Goal: Task Accomplishment & Management: Manage account settings

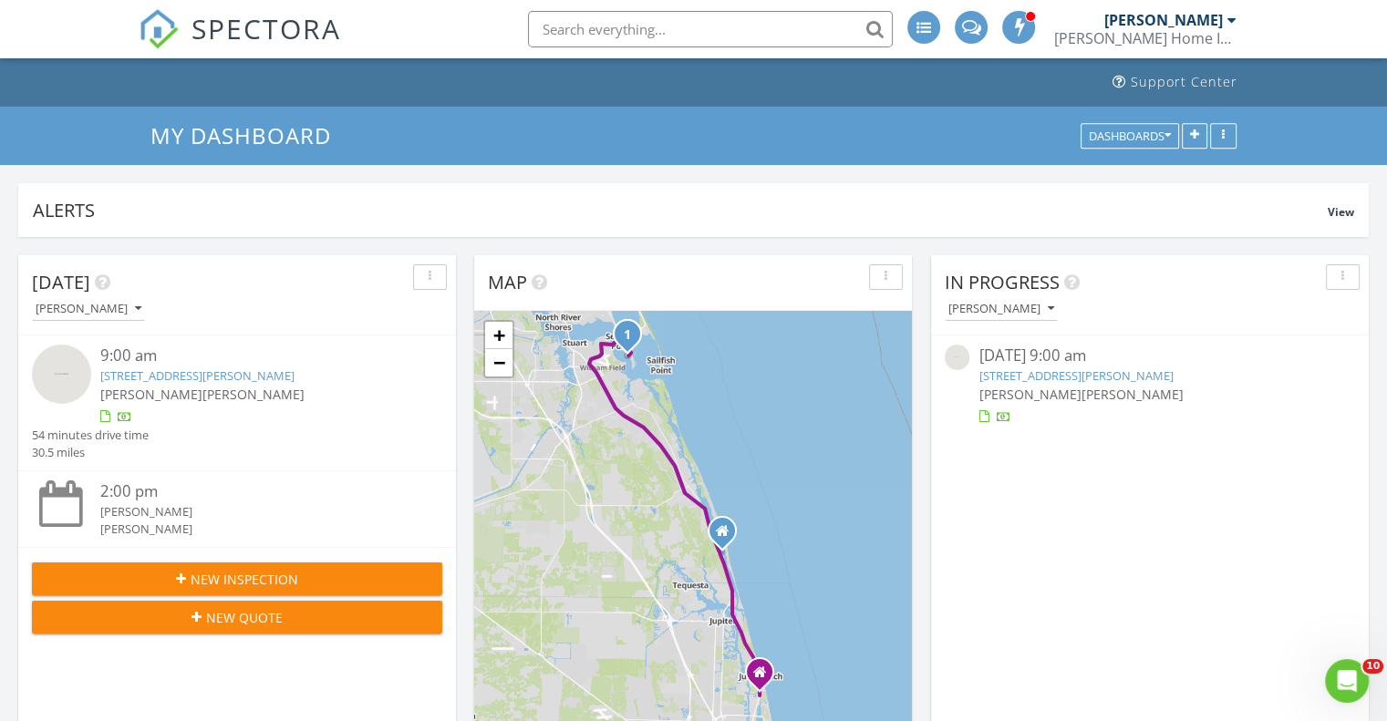
click at [1205, 16] on div "[PERSON_NAME]" at bounding box center [1163, 20] width 119 height 18
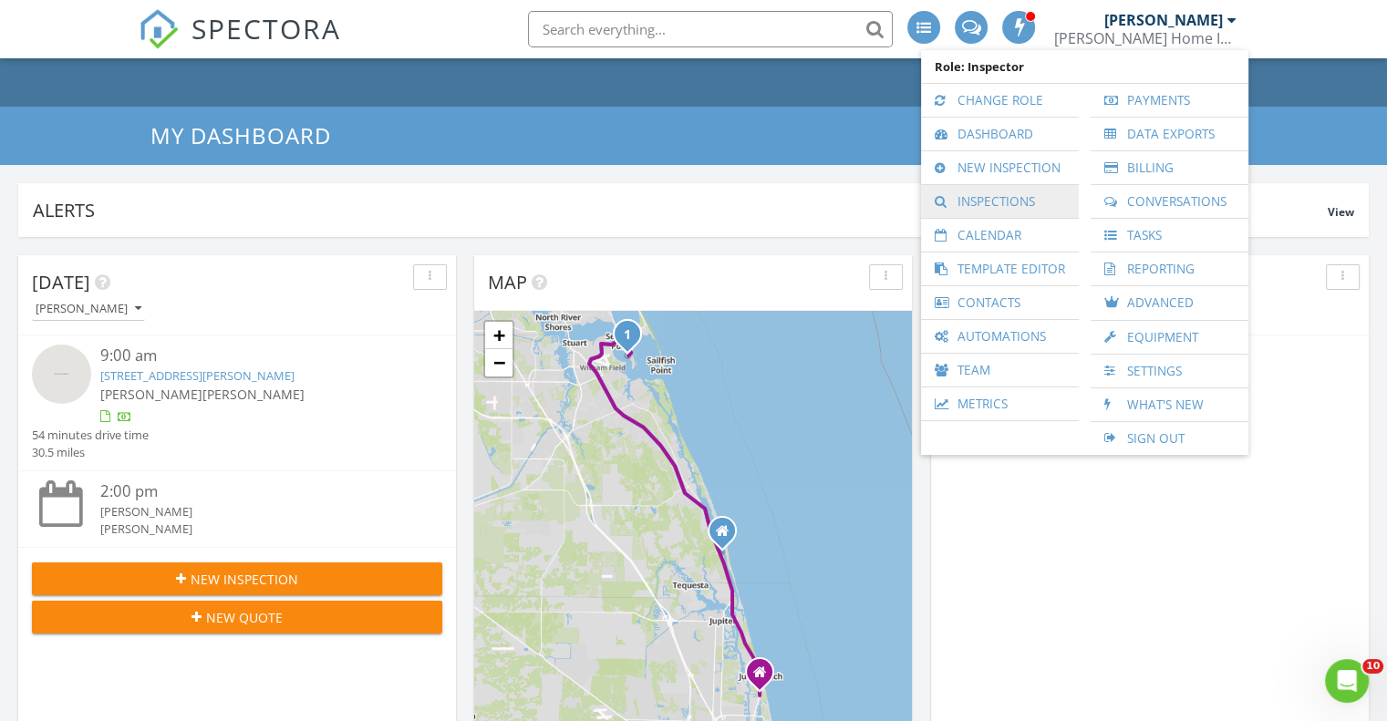
click at [977, 207] on link "Inspections" at bounding box center [1000, 201] width 140 height 33
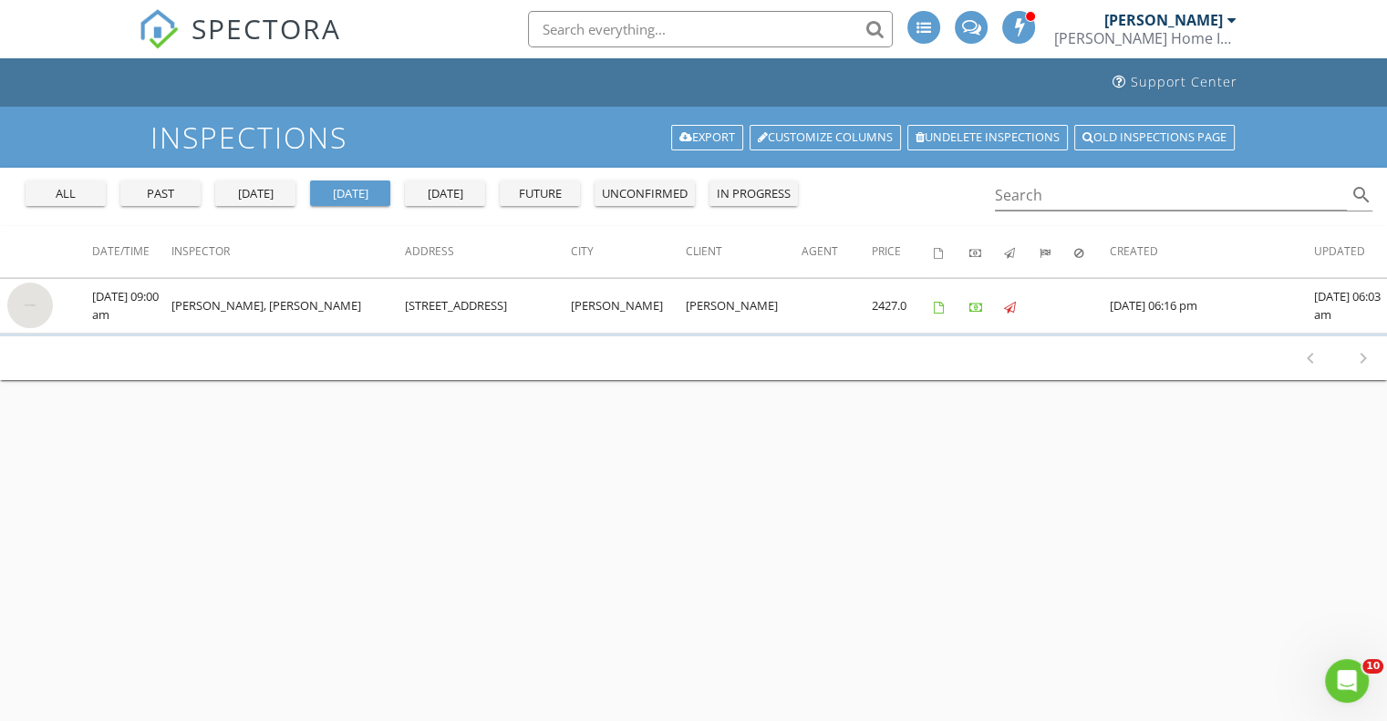
click at [668, 189] on div "unconfirmed" at bounding box center [645, 194] width 86 height 18
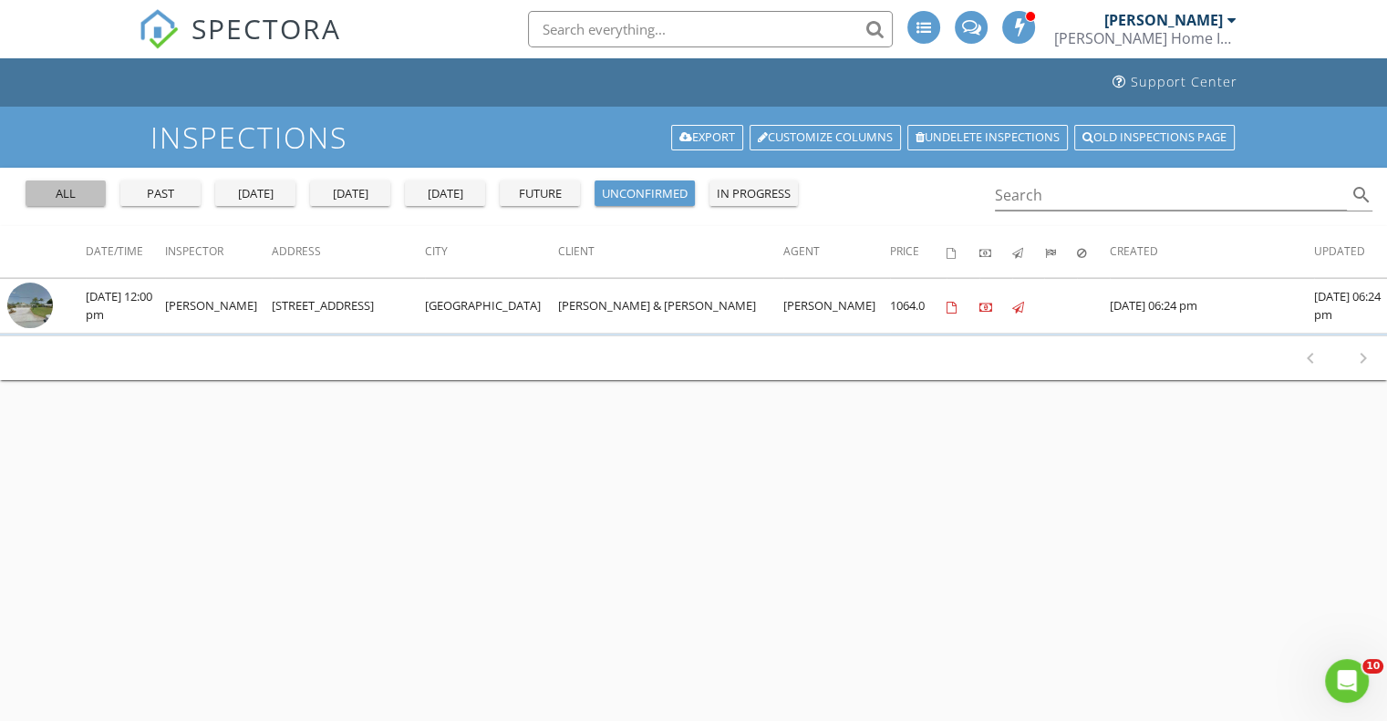
click at [88, 195] on div "all" at bounding box center [66, 194] width 66 height 18
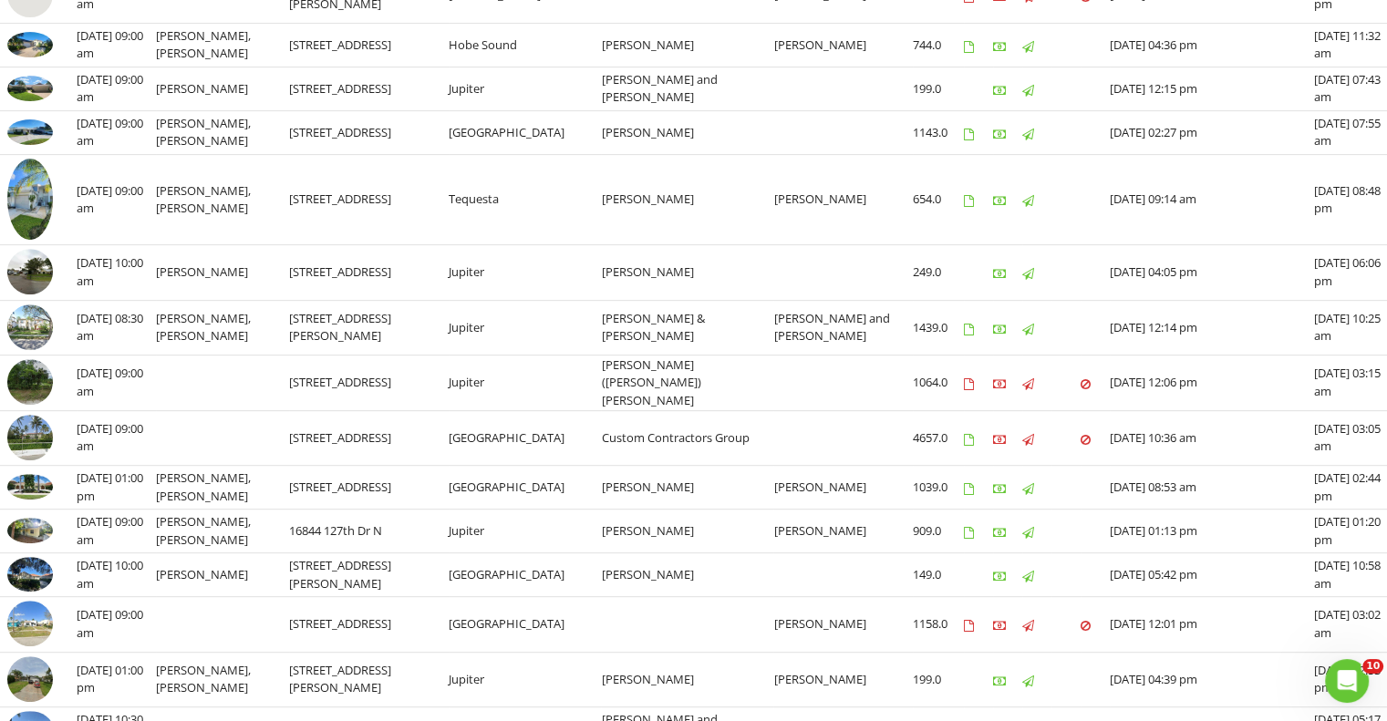
scroll to position [730, 0]
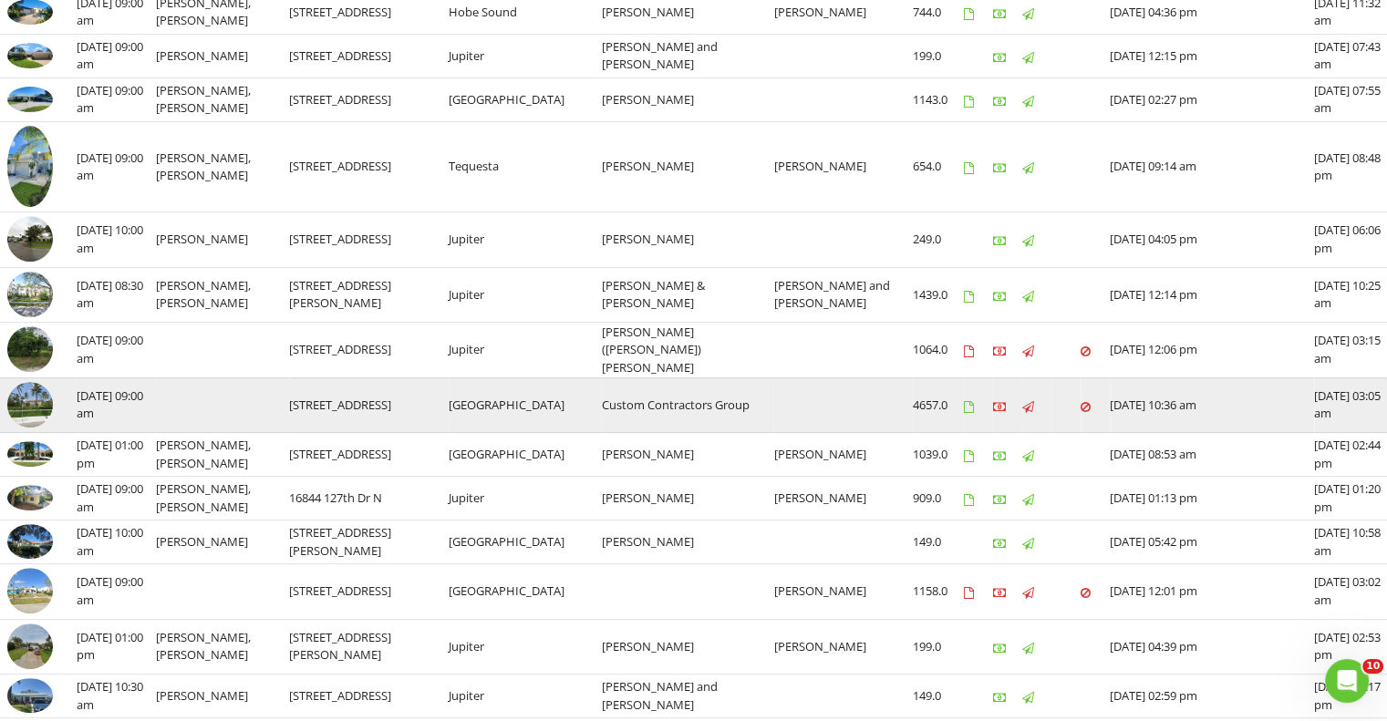
click at [33, 389] on img at bounding box center [30, 405] width 46 height 46
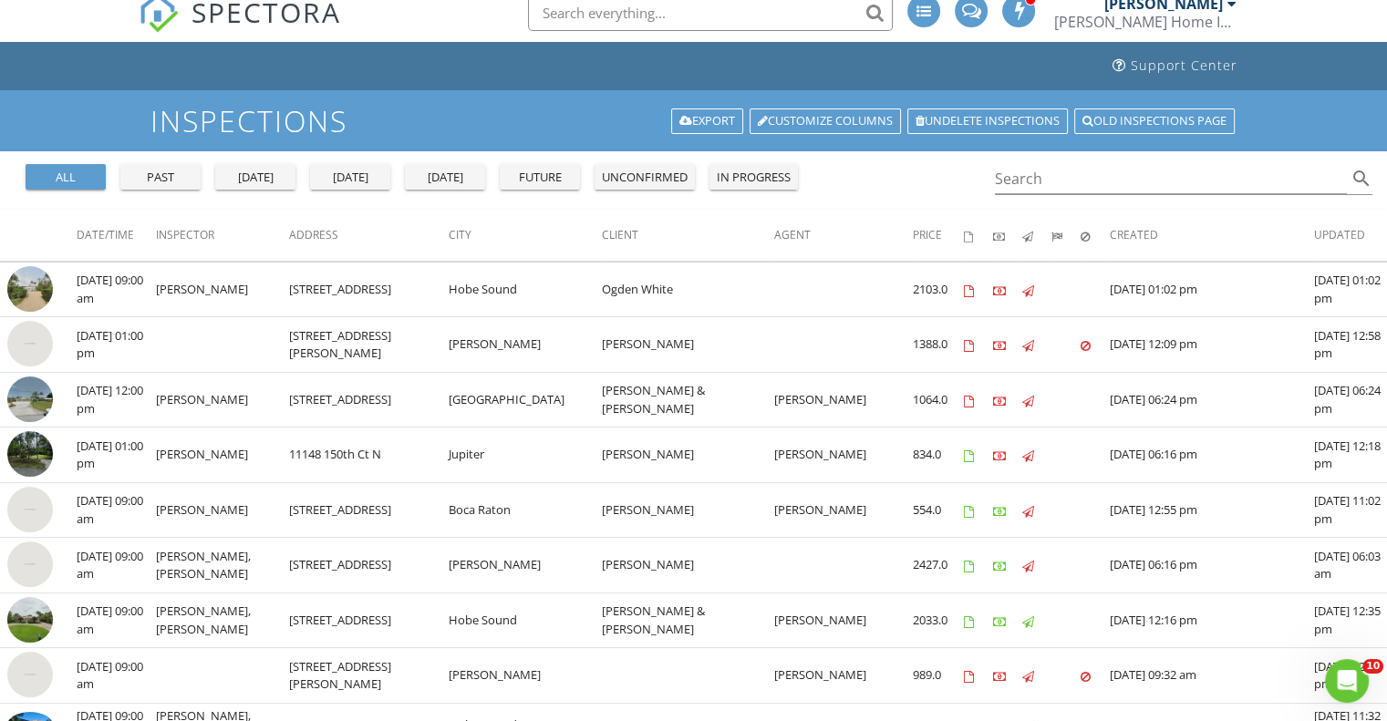
scroll to position [0, 0]
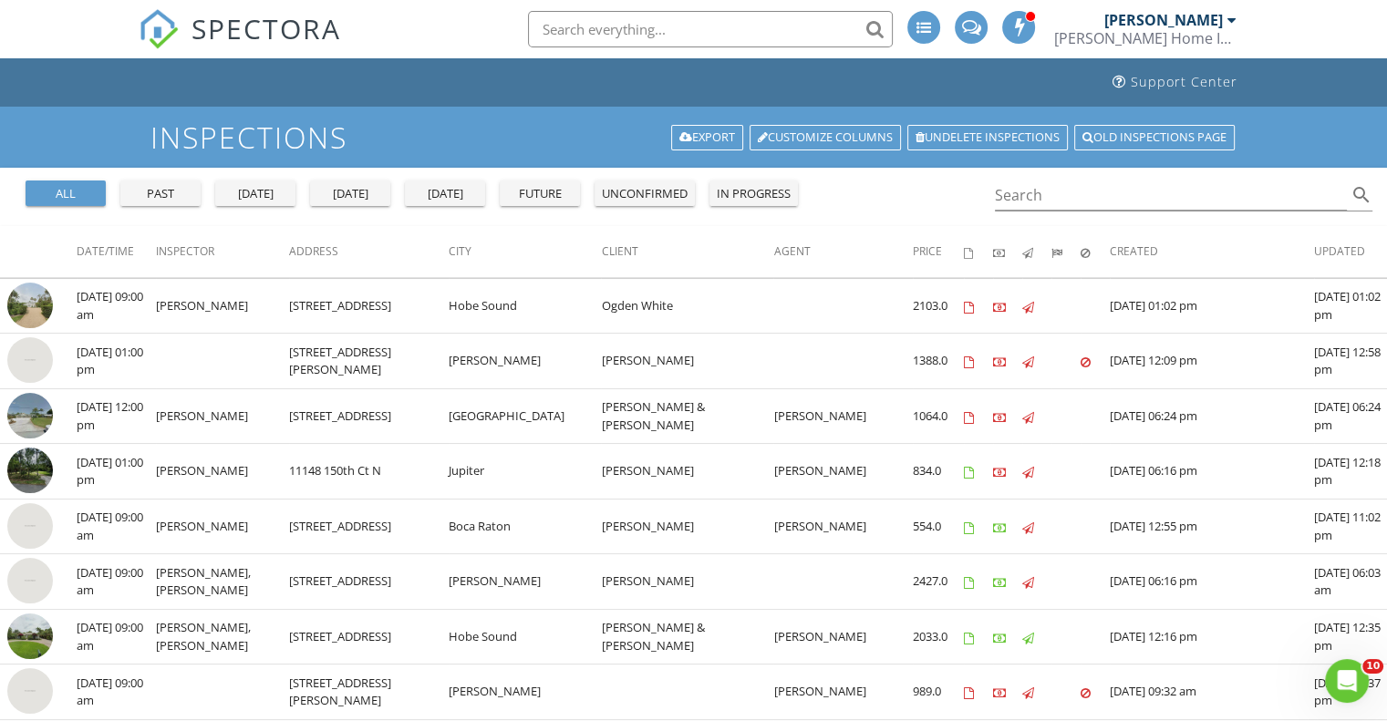
click at [1200, 16] on div "[PERSON_NAME]" at bounding box center [1163, 20] width 119 height 18
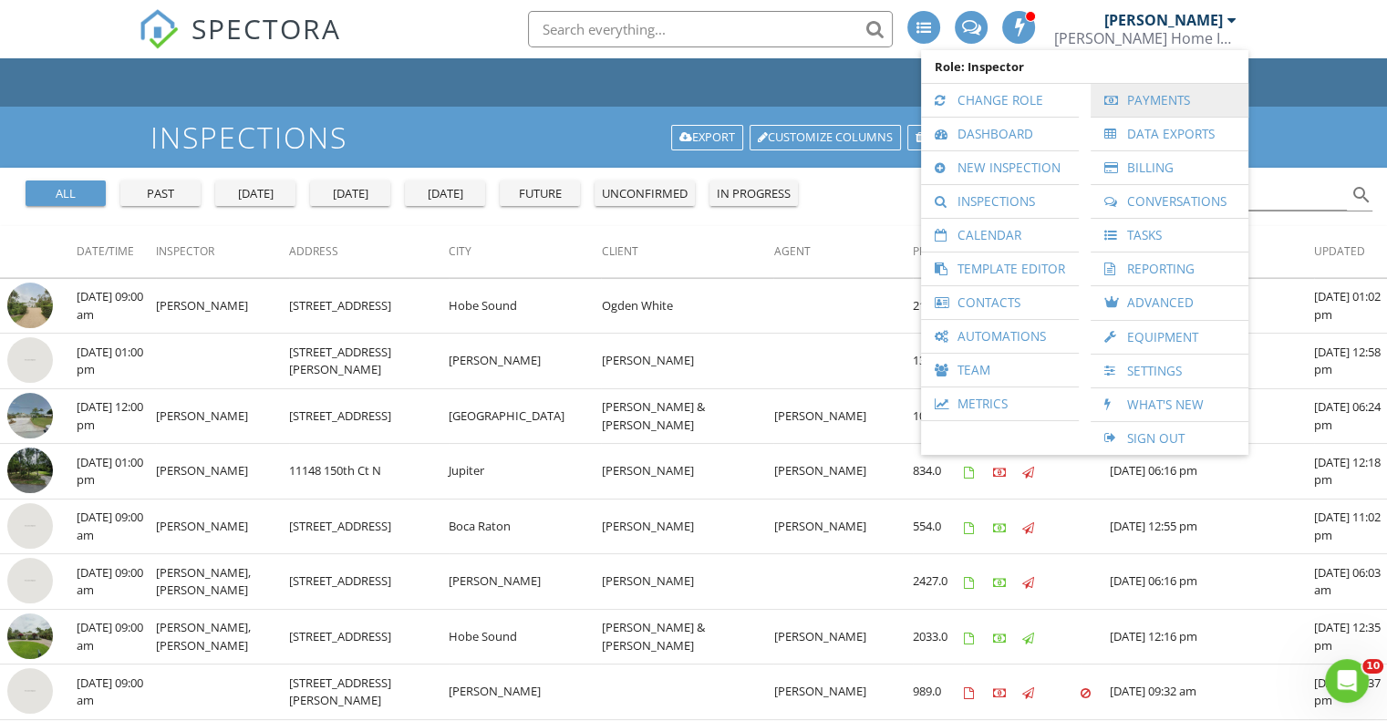
click at [1151, 103] on link "Payments" at bounding box center [1170, 100] width 140 height 33
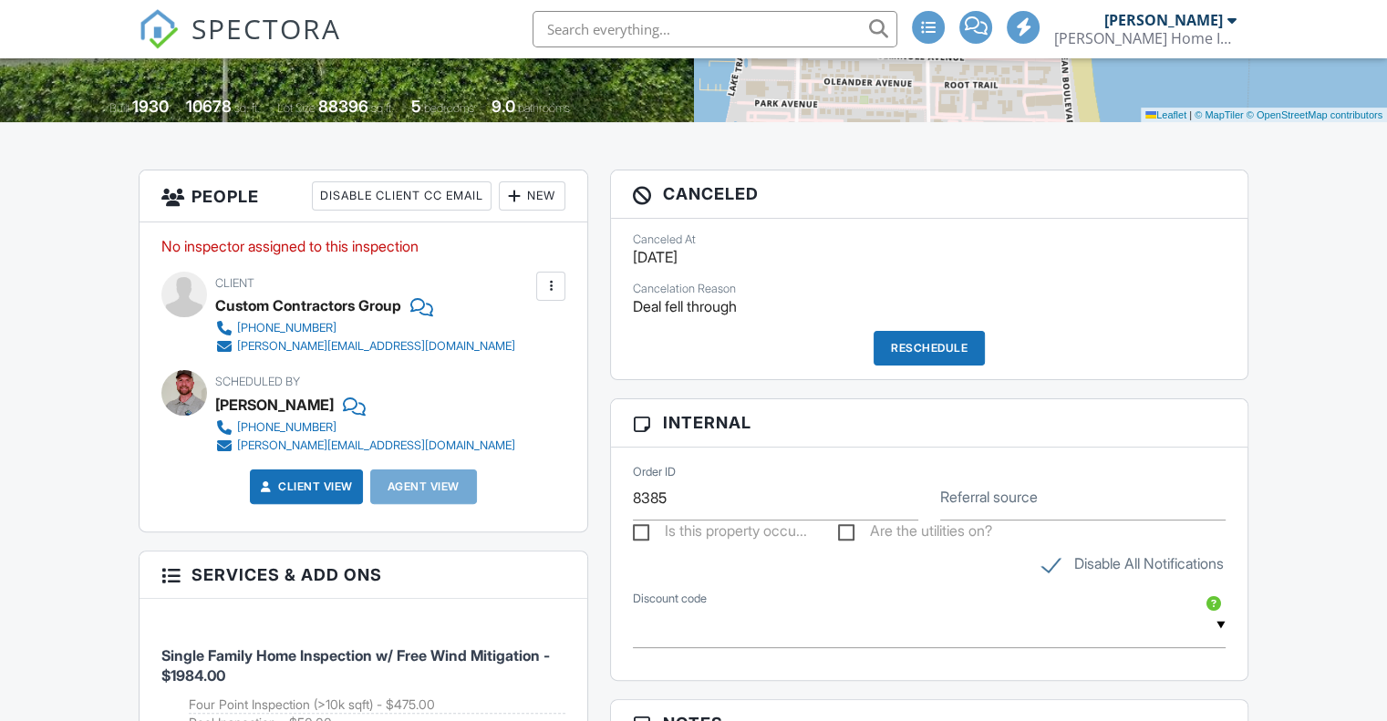
scroll to position [274, 0]
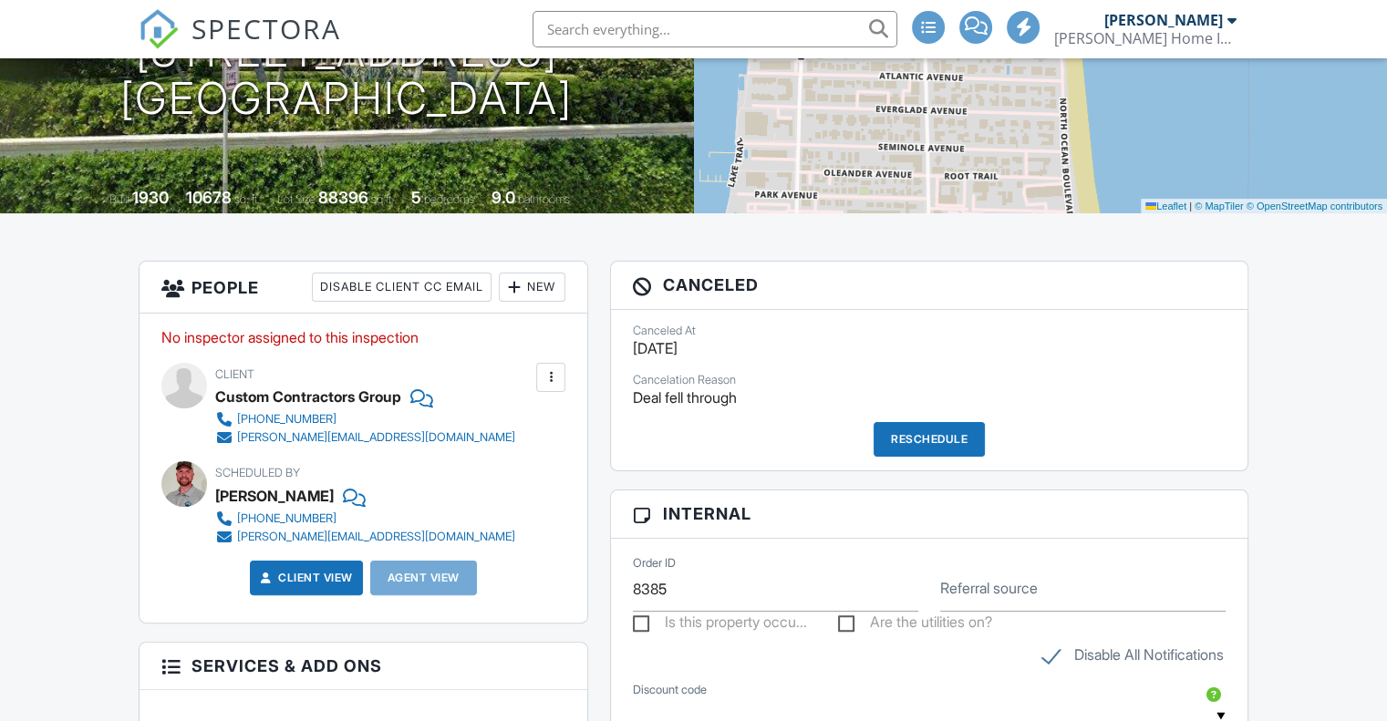
click at [540, 287] on div "New" at bounding box center [532, 287] width 67 height 29
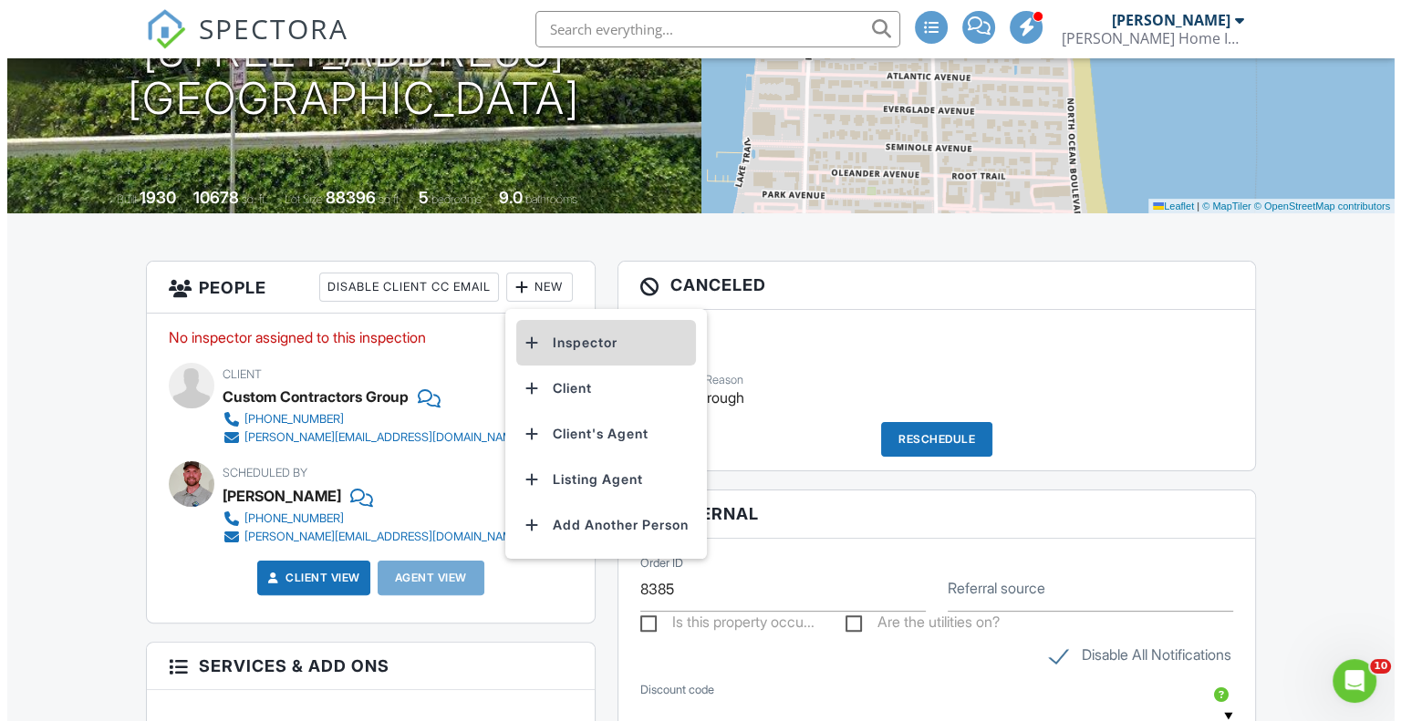
scroll to position [0, 0]
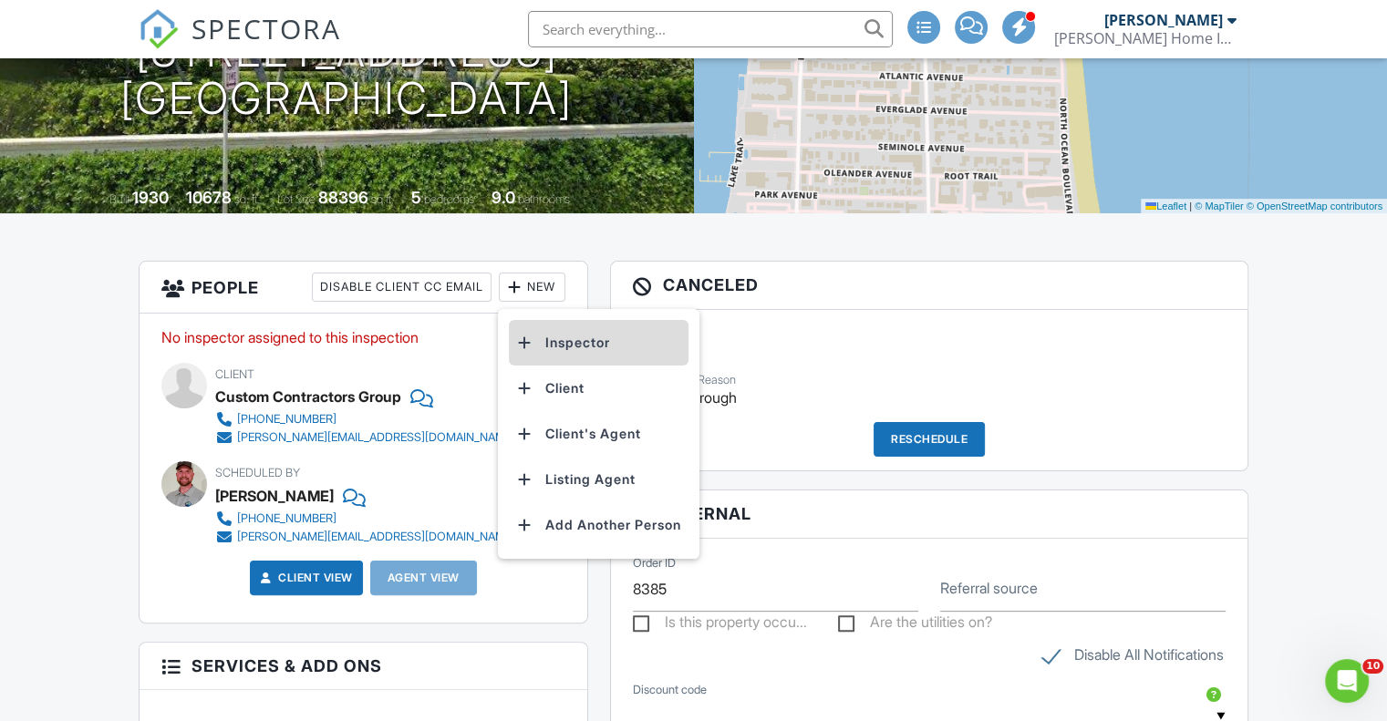
click at [564, 337] on li "Inspector" at bounding box center [599, 343] width 180 height 46
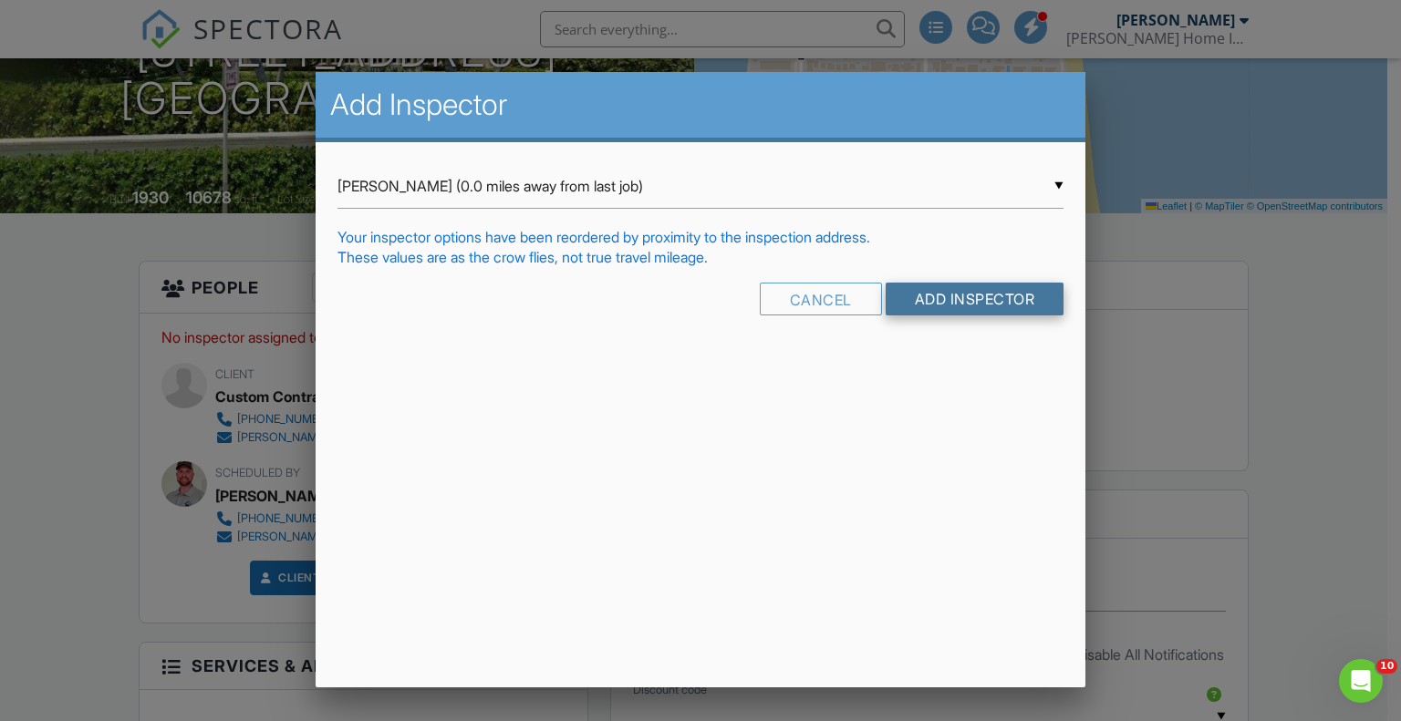
click at [966, 295] on input "Add Inspector" at bounding box center [975, 299] width 179 height 33
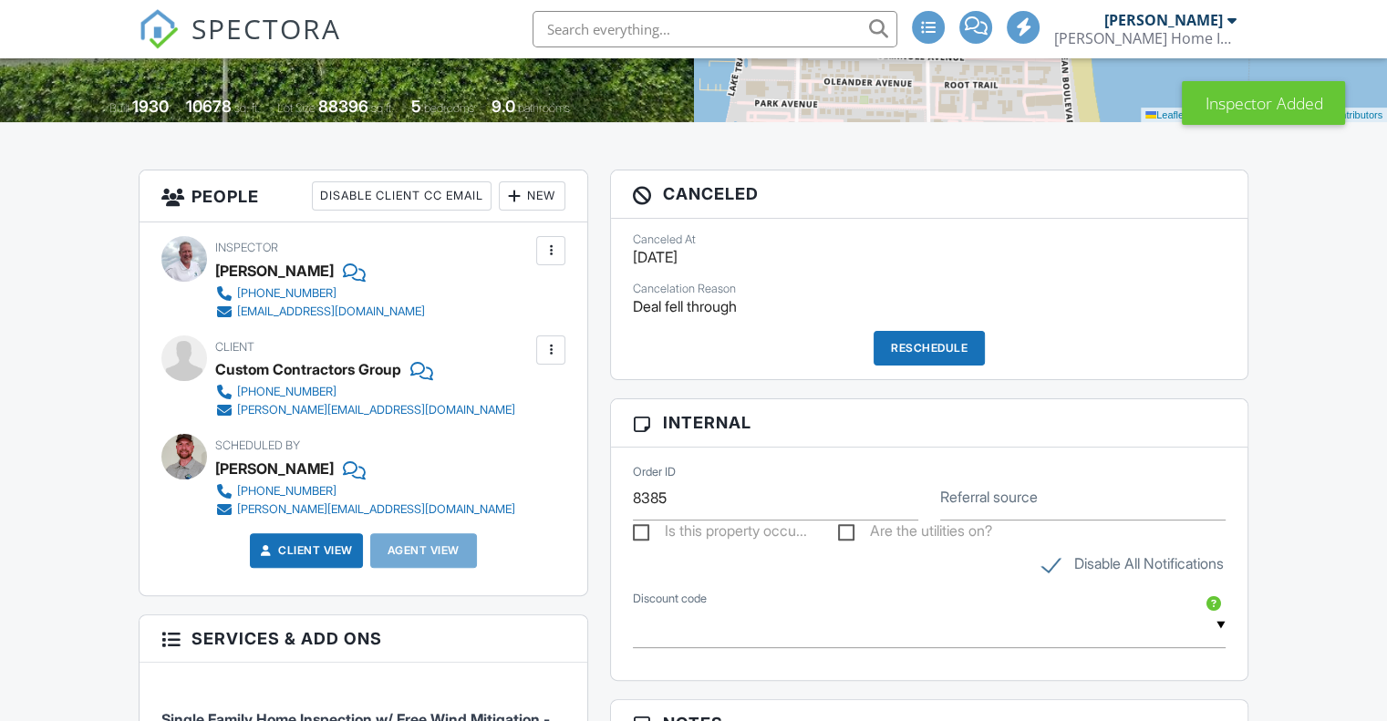
click at [521, 202] on div at bounding box center [514, 196] width 18 height 18
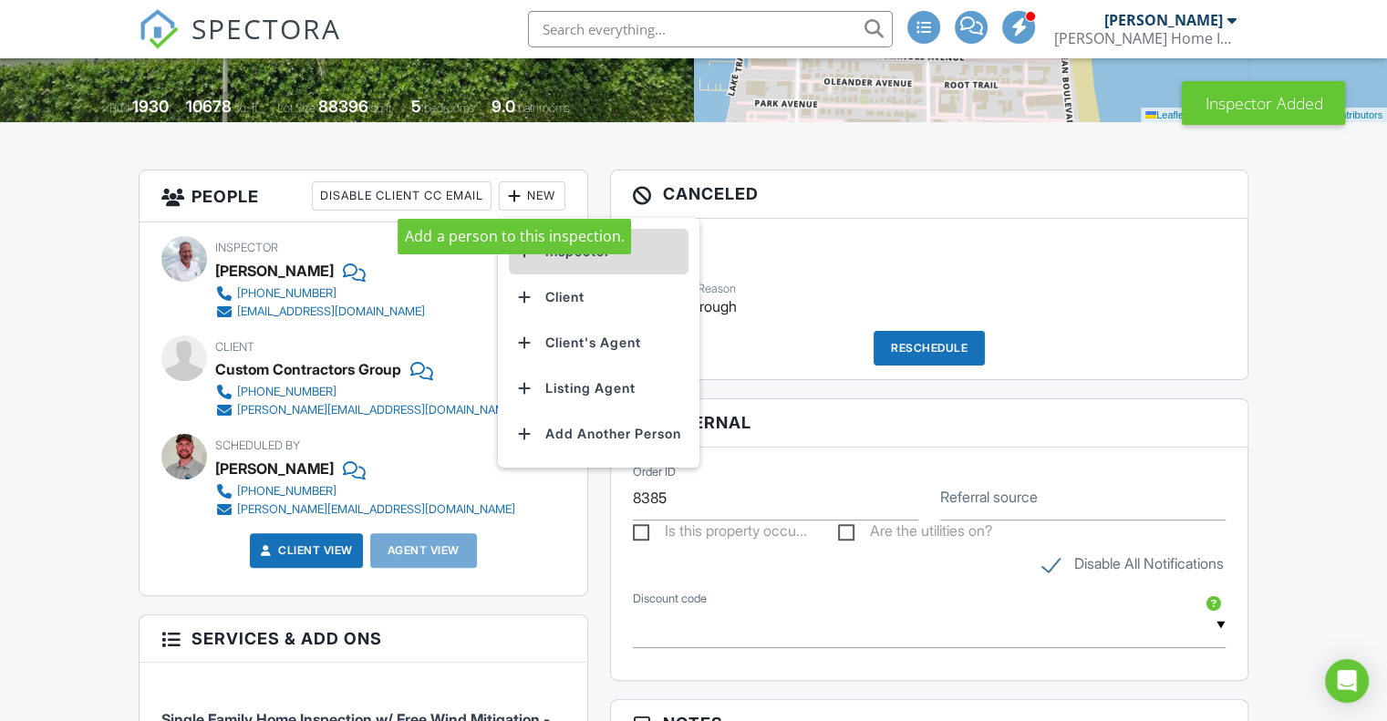
click at [557, 254] on li "Inspector" at bounding box center [599, 252] width 180 height 46
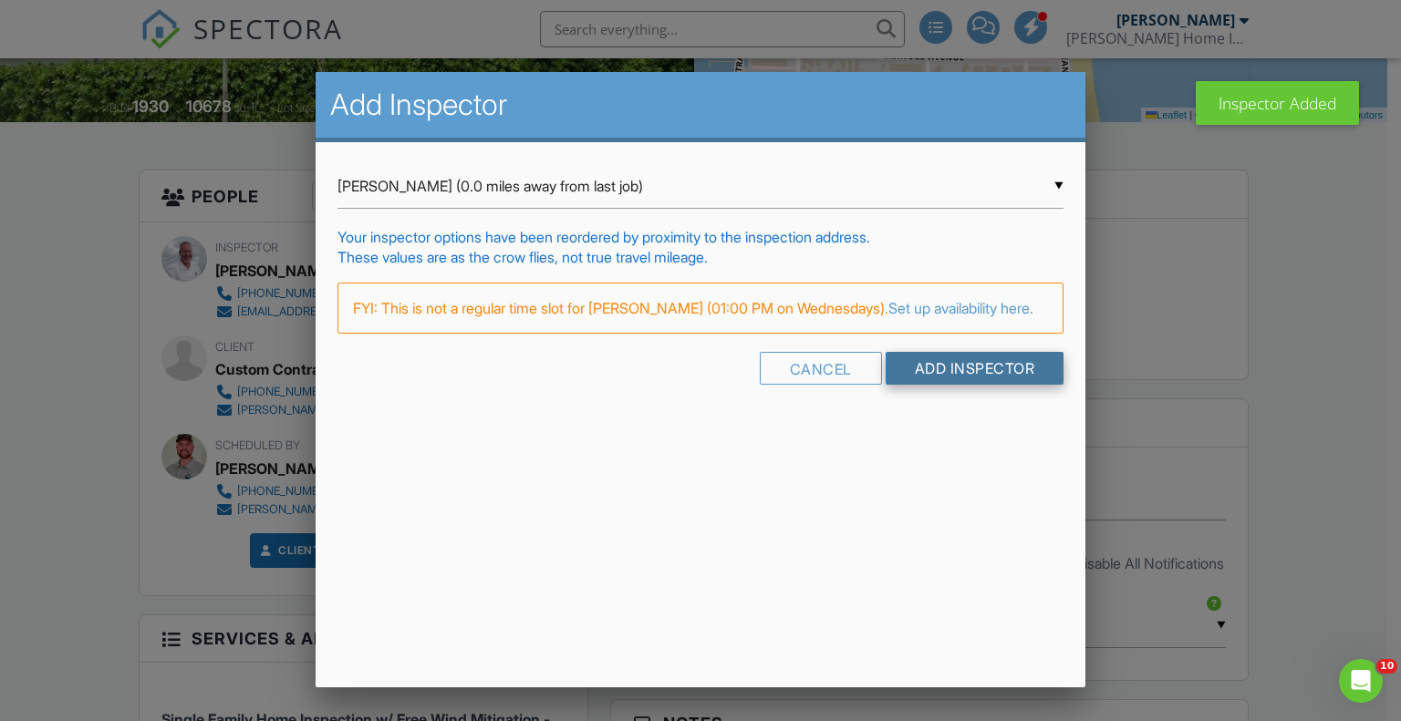
click at [959, 385] on input "Add Inspector" at bounding box center [975, 368] width 179 height 33
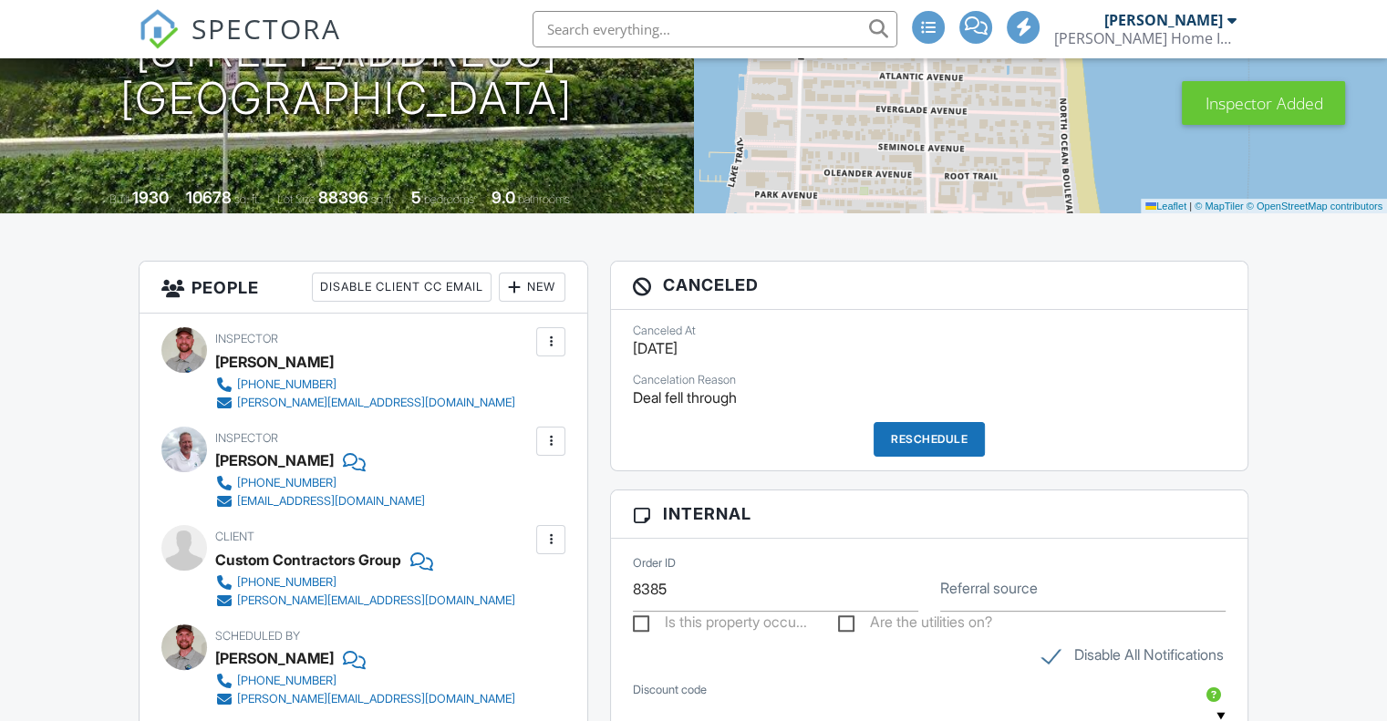
scroll to position [274, 0]
click at [548, 341] on div at bounding box center [551, 342] width 18 height 18
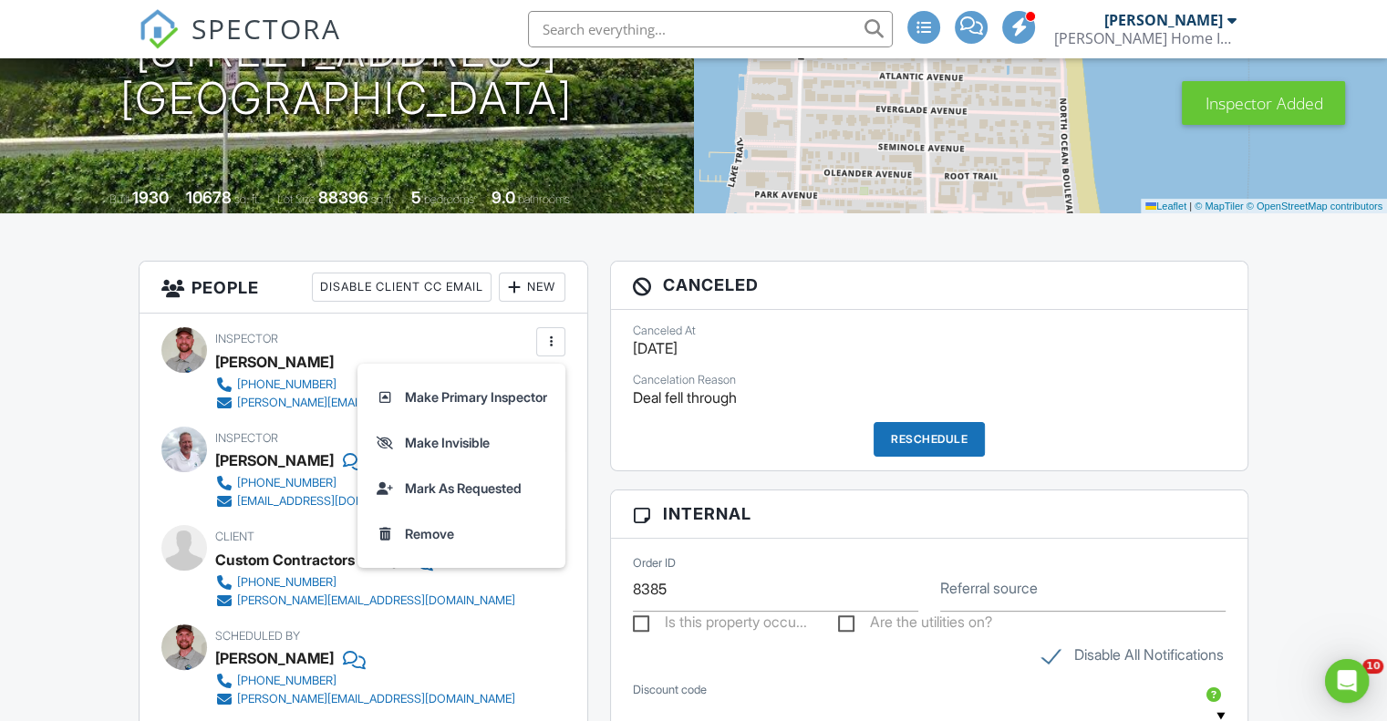
scroll to position [0, 0]
click at [511, 393] on li "Make Primary Inspector" at bounding box center [461, 398] width 186 height 46
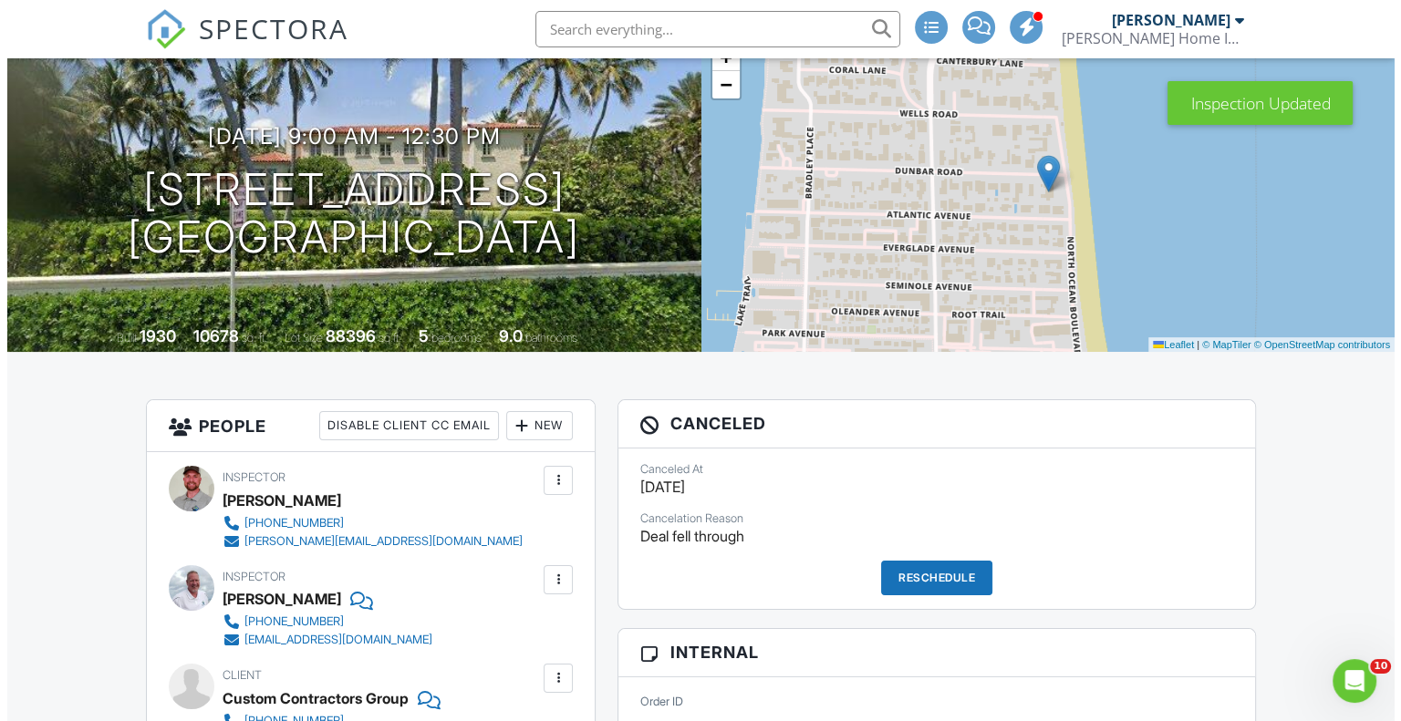
scroll to position [91, 0]
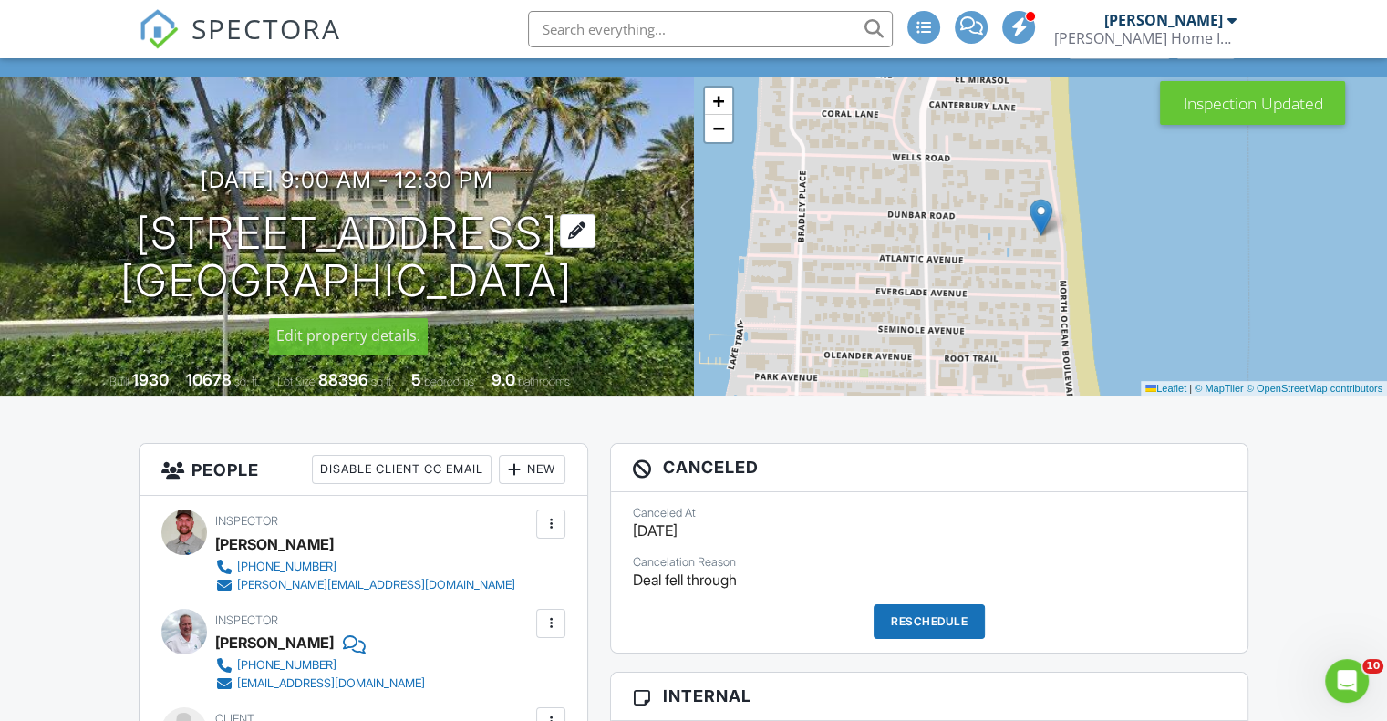
click at [596, 226] on div at bounding box center [578, 231] width 36 height 34
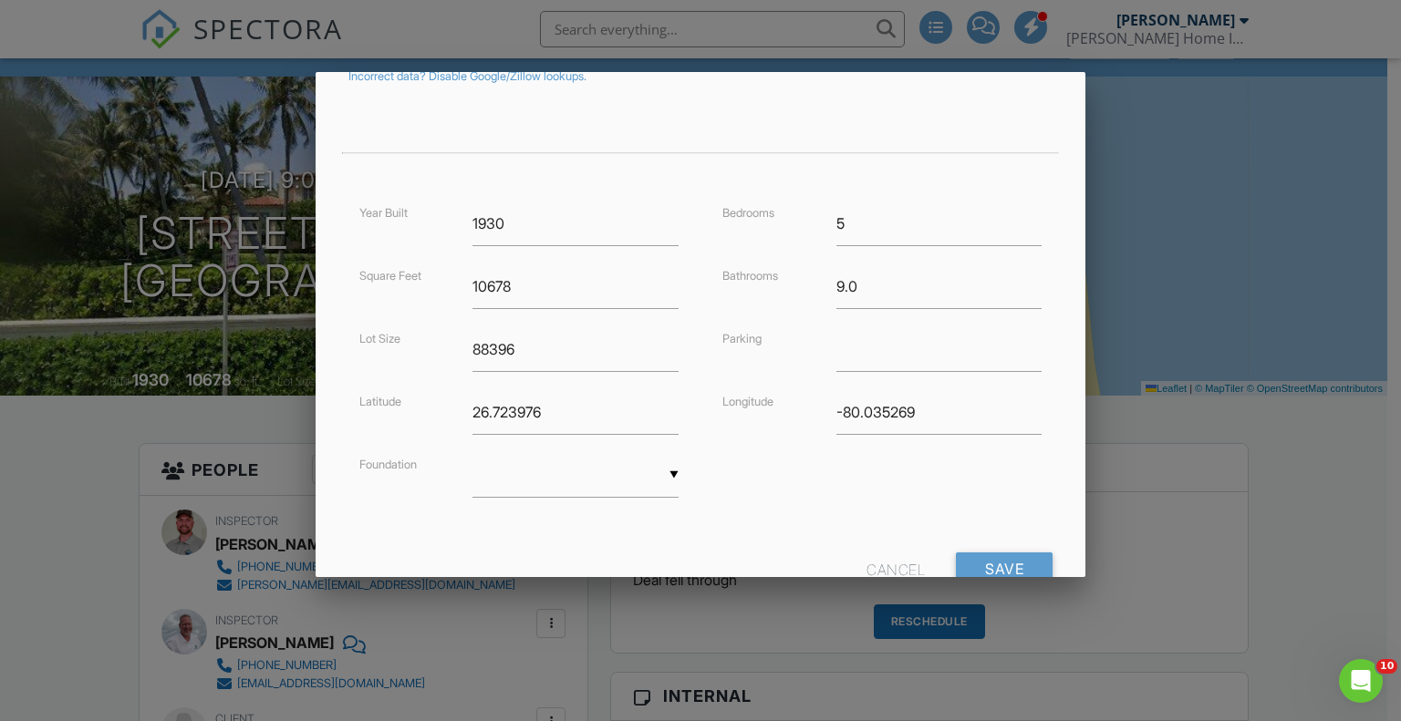
scroll to position [405, 0]
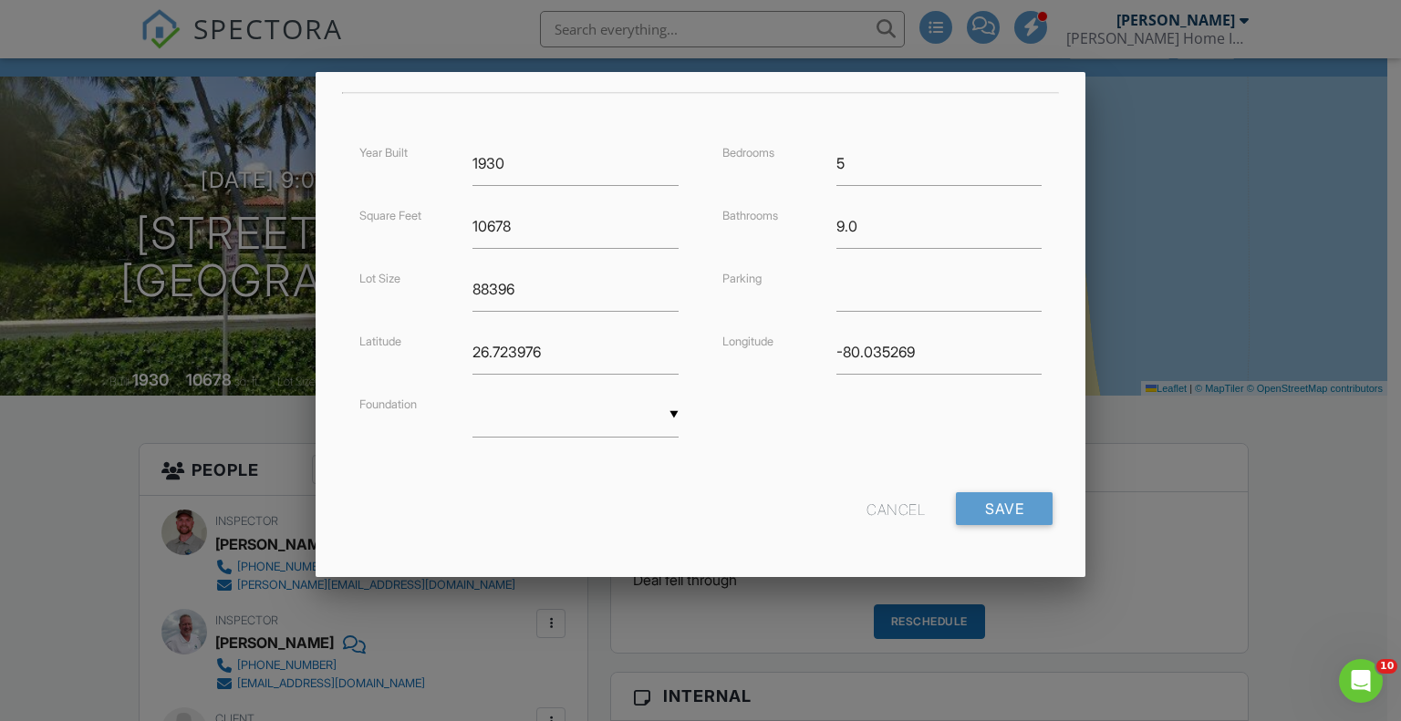
click at [869, 509] on div "Cancel" at bounding box center [895, 509] width 58 height 33
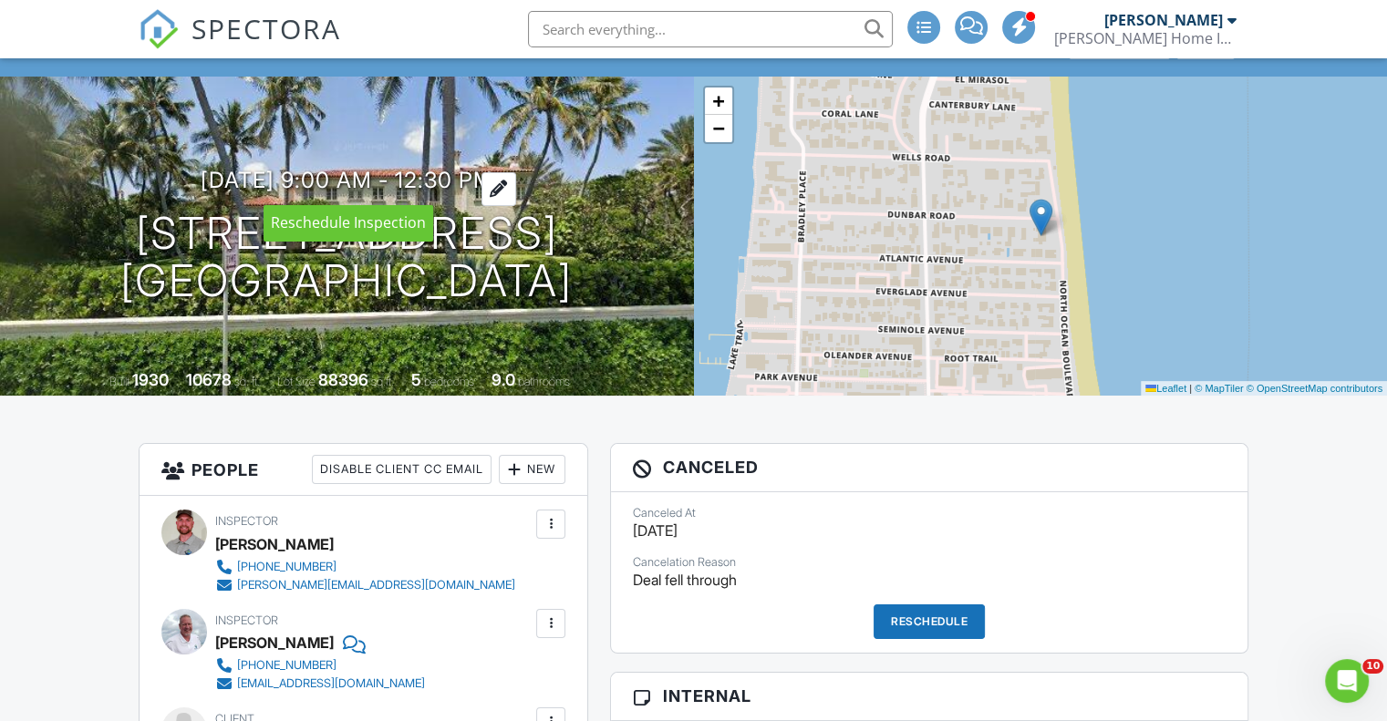
click at [399, 175] on h3 "08/06/2025 9:00 am - 12:30 pm" at bounding box center [347, 180] width 293 height 25
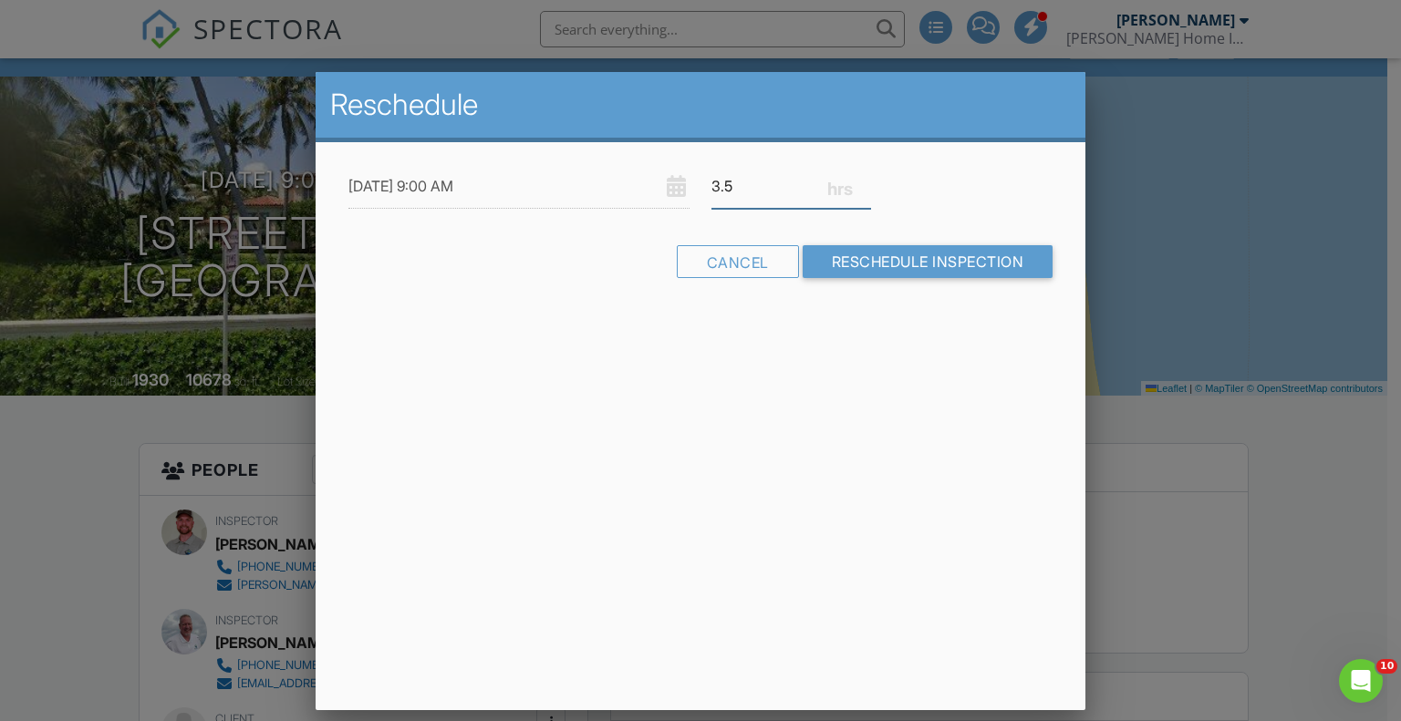
drag, startPoint x: 731, startPoint y: 186, endPoint x: 710, endPoint y: 186, distance: 21.0
click at [710, 186] on div "3.5" at bounding box center [790, 186] width 181 height 45
type input "8"
click at [534, 181] on input "08/06/2025 9:00 AM" at bounding box center [518, 186] width 341 height 45
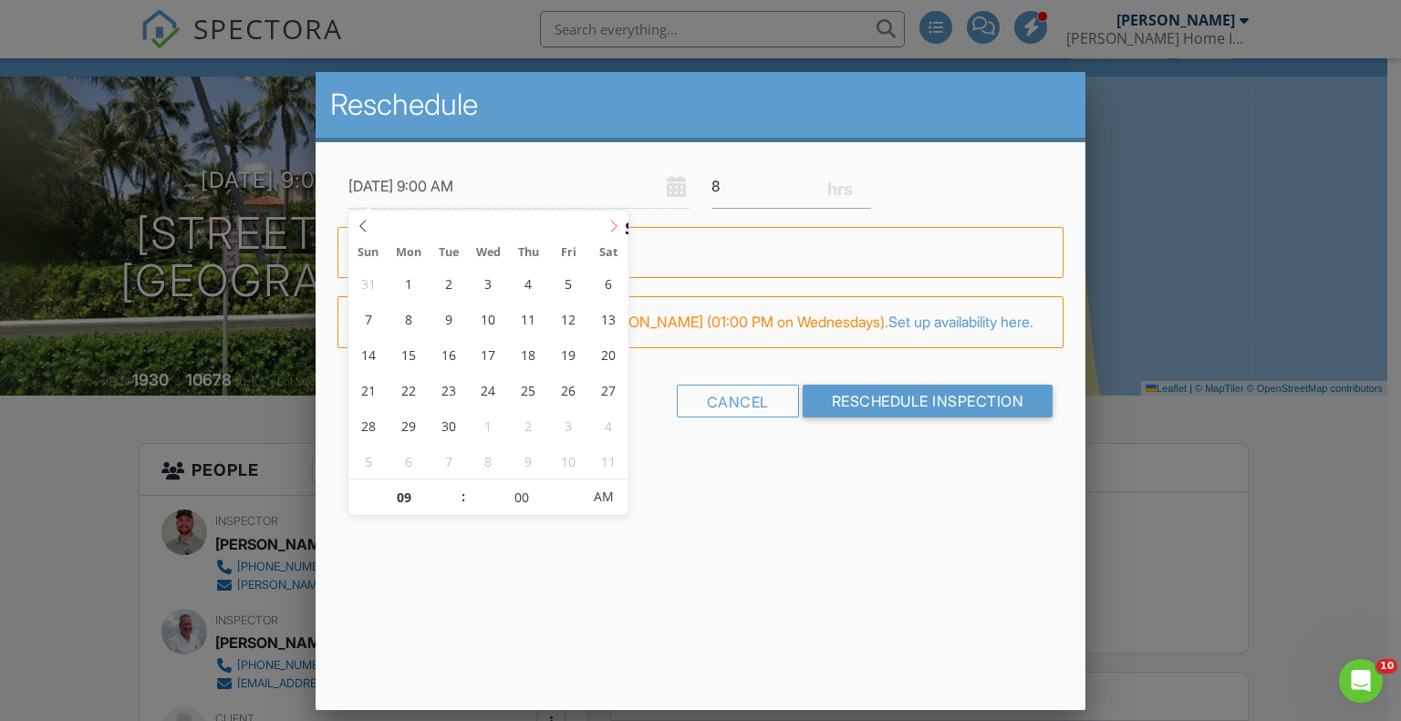
click at [609, 225] on icon at bounding box center [613, 226] width 13 height 13
type input "[DATE] 9:00 AM"
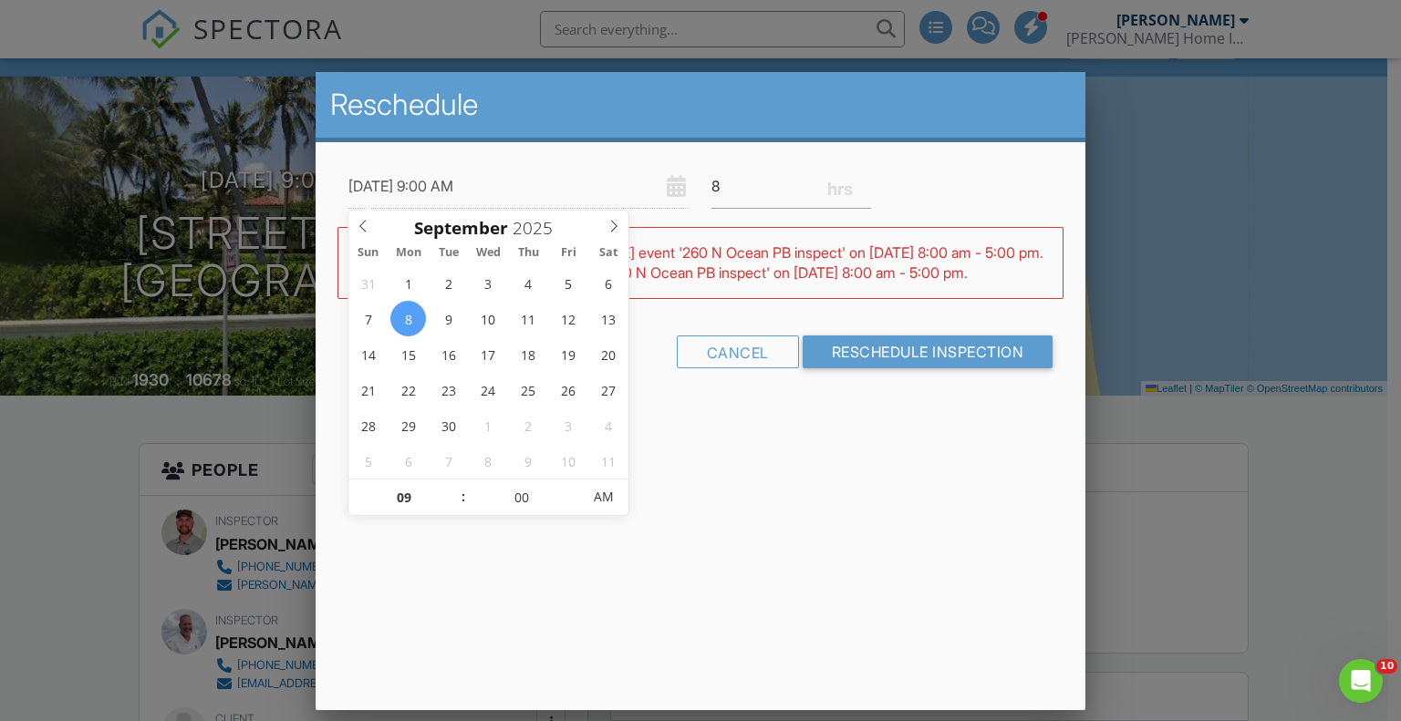
click at [797, 422] on div "09/08/2025 9:00 AM 8 Warning: this date/time is in the past. WARNING: Conflicts…" at bounding box center [701, 282] width 771 height 280
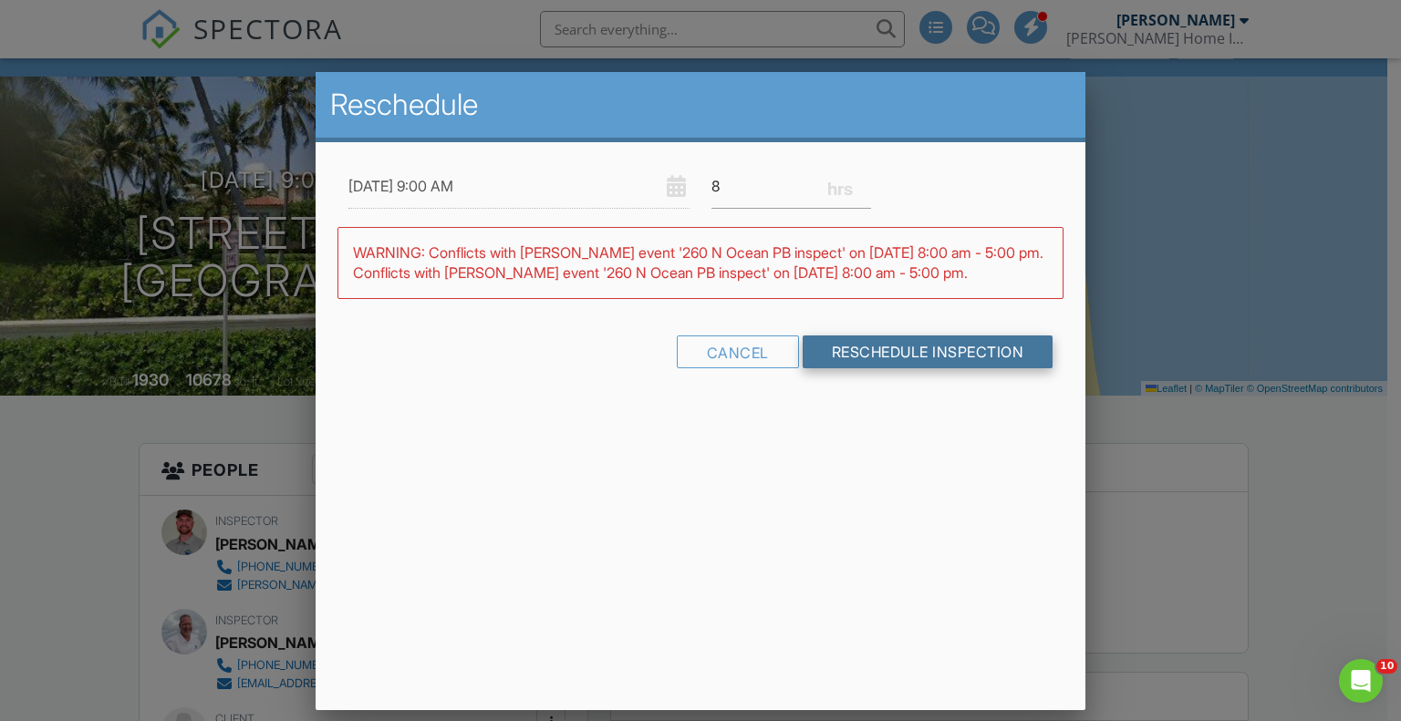
click at [930, 368] on input "Reschedule Inspection" at bounding box center [928, 352] width 251 height 33
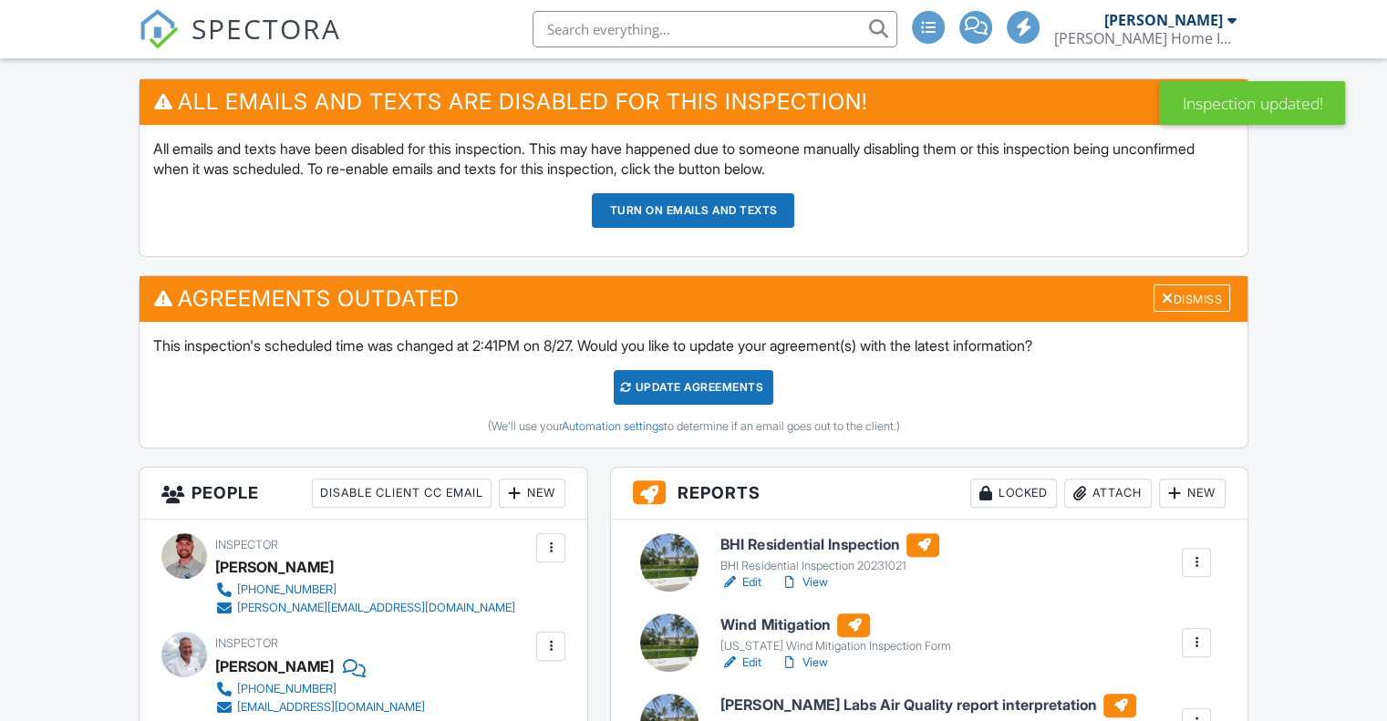
click at [694, 211] on button "Turn on emails and texts" at bounding box center [693, 210] width 202 height 35
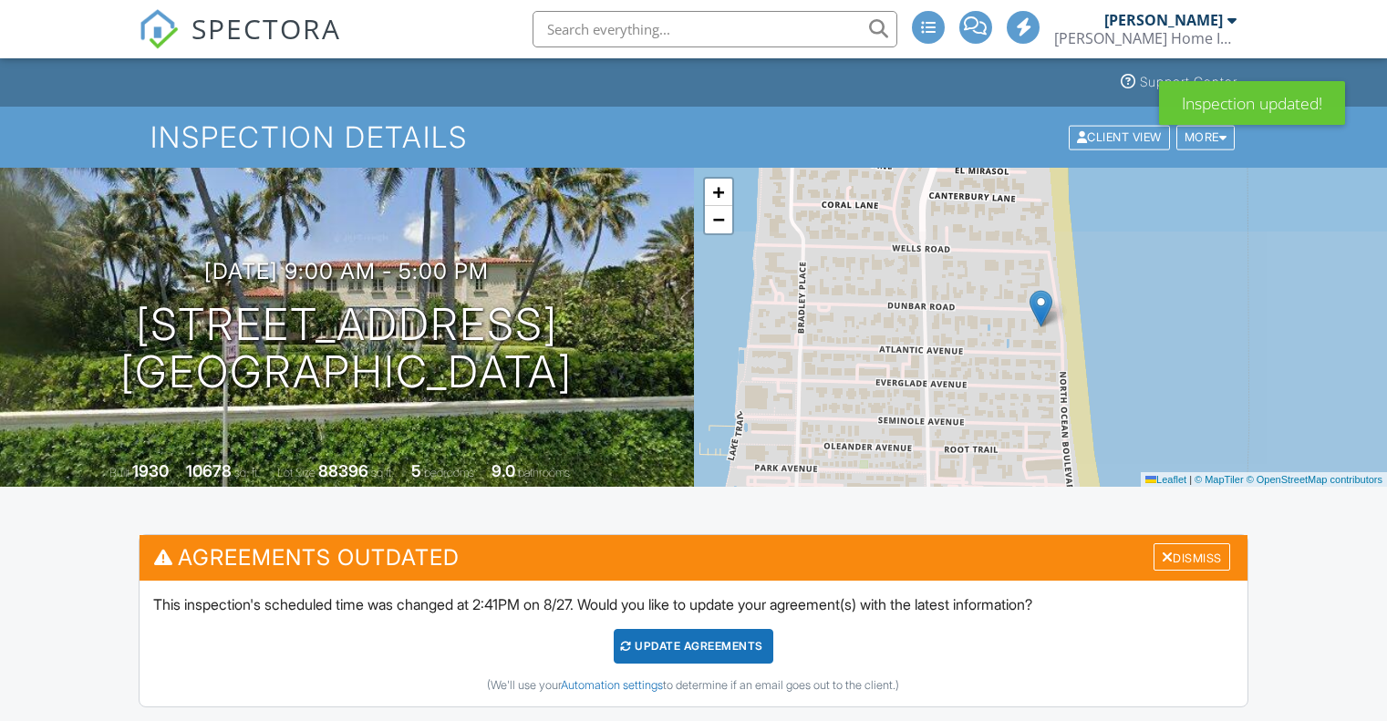
click at [733, 629] on div "Update Agreements" at bounding box center [694, 646] width 160 height 35
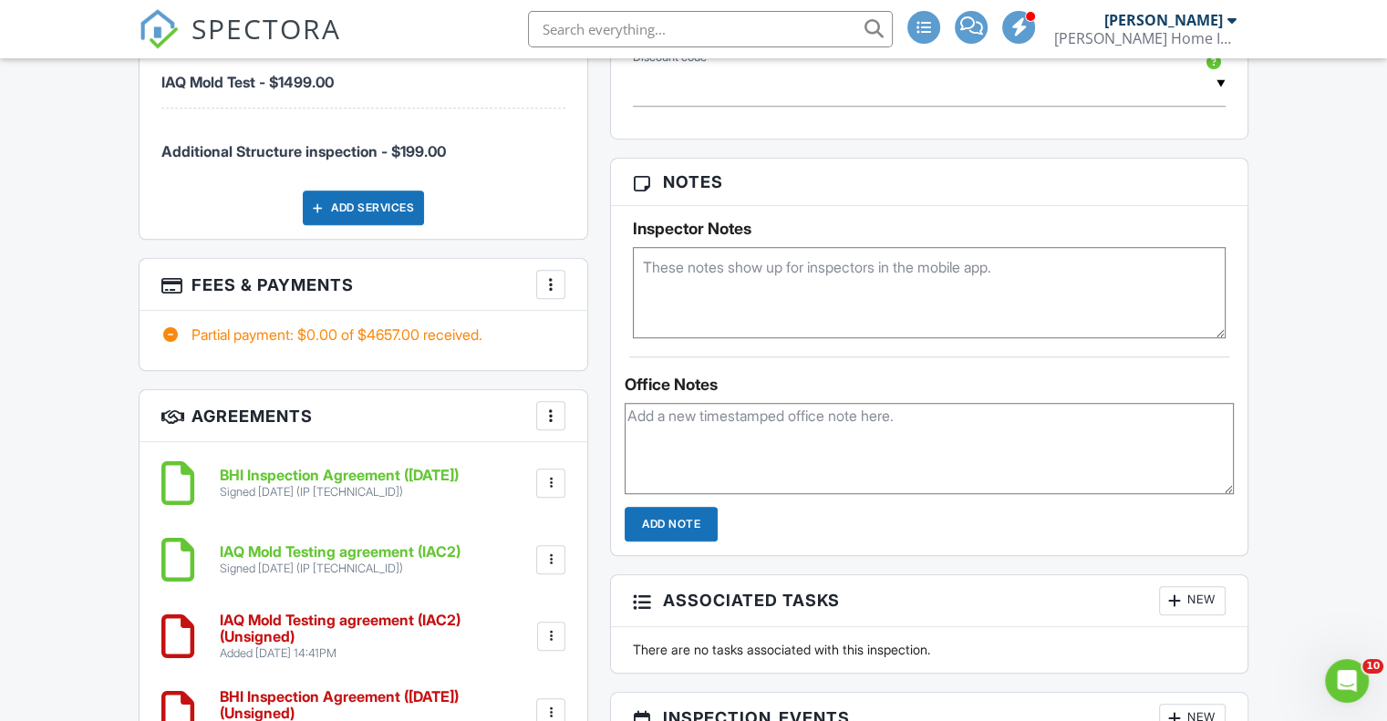
scroll to position [1459, 0]
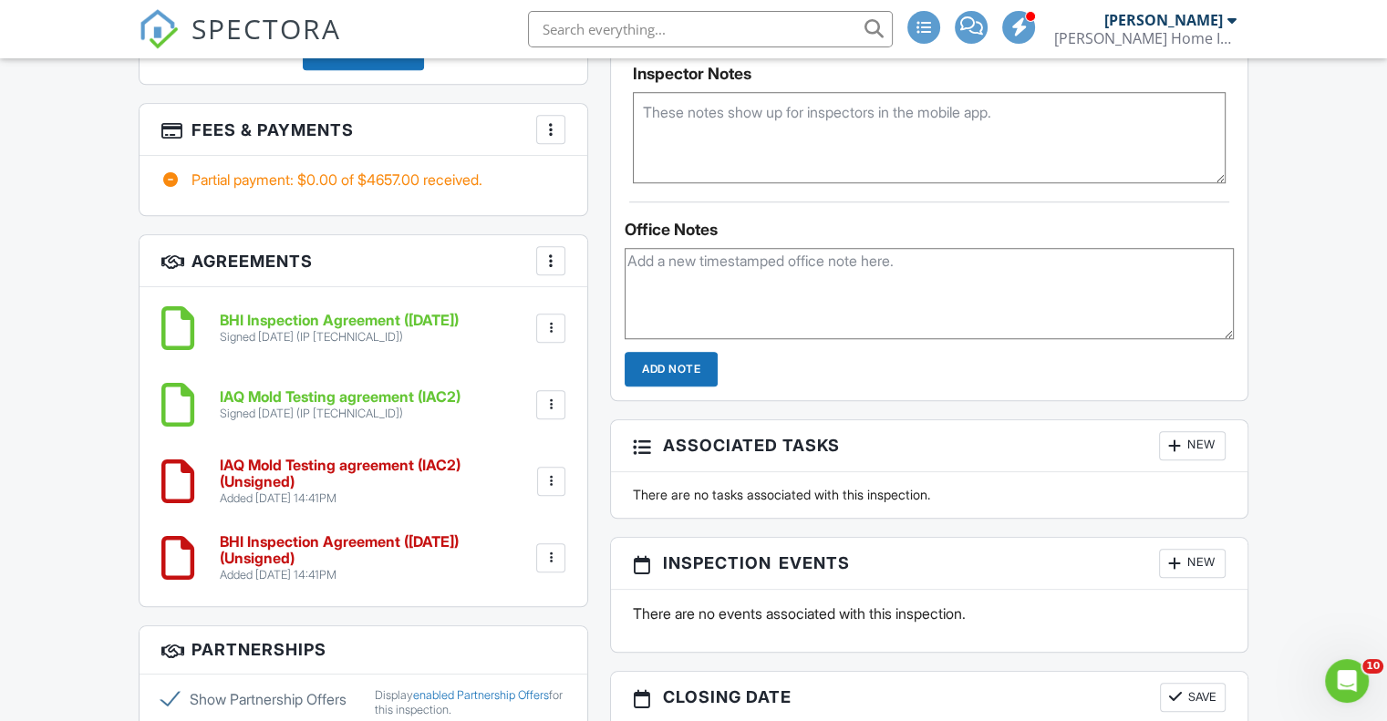
click at [551, 481] on div at bounding box center [551, 481] width 18 height 18
click at [69, 375] on div "Support Center Inspection Details Client View More Property Details Reschedule …" at bounding box center [693, 630] width 1387 height 4062
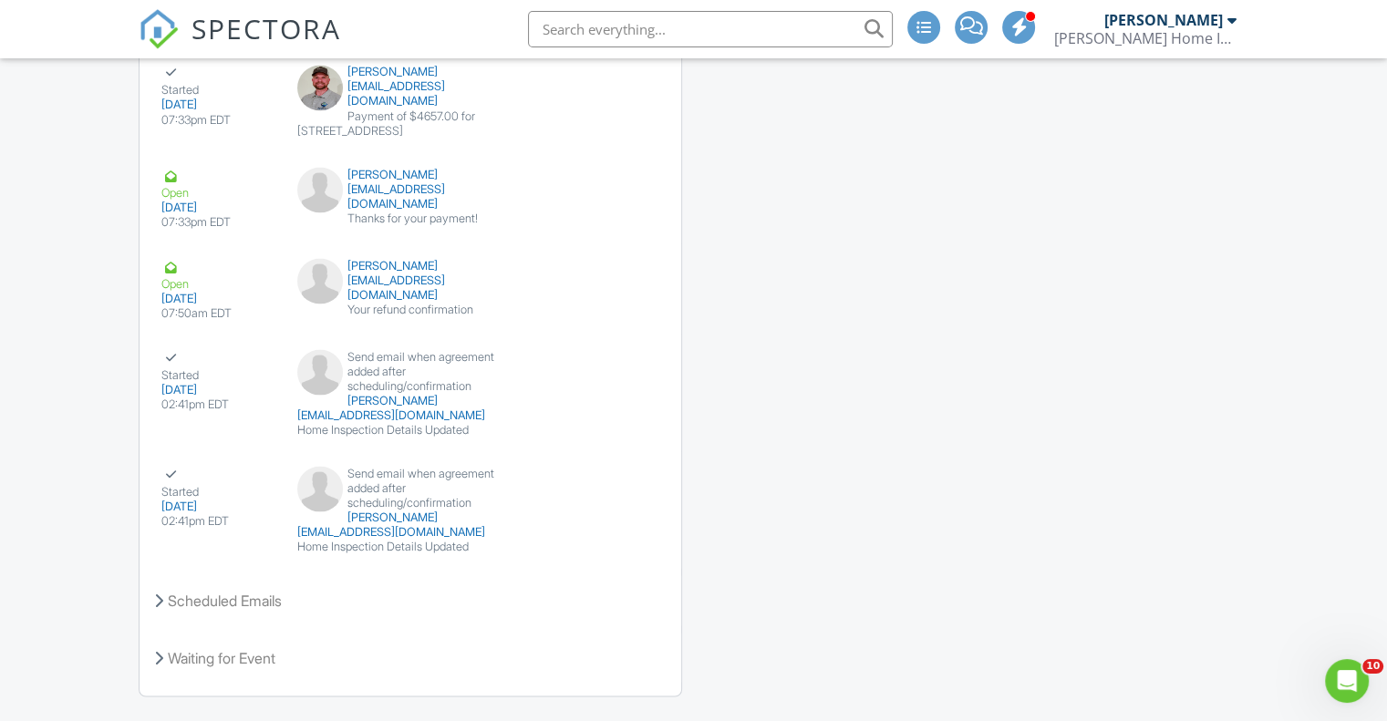
scroll to position [3375, 0]
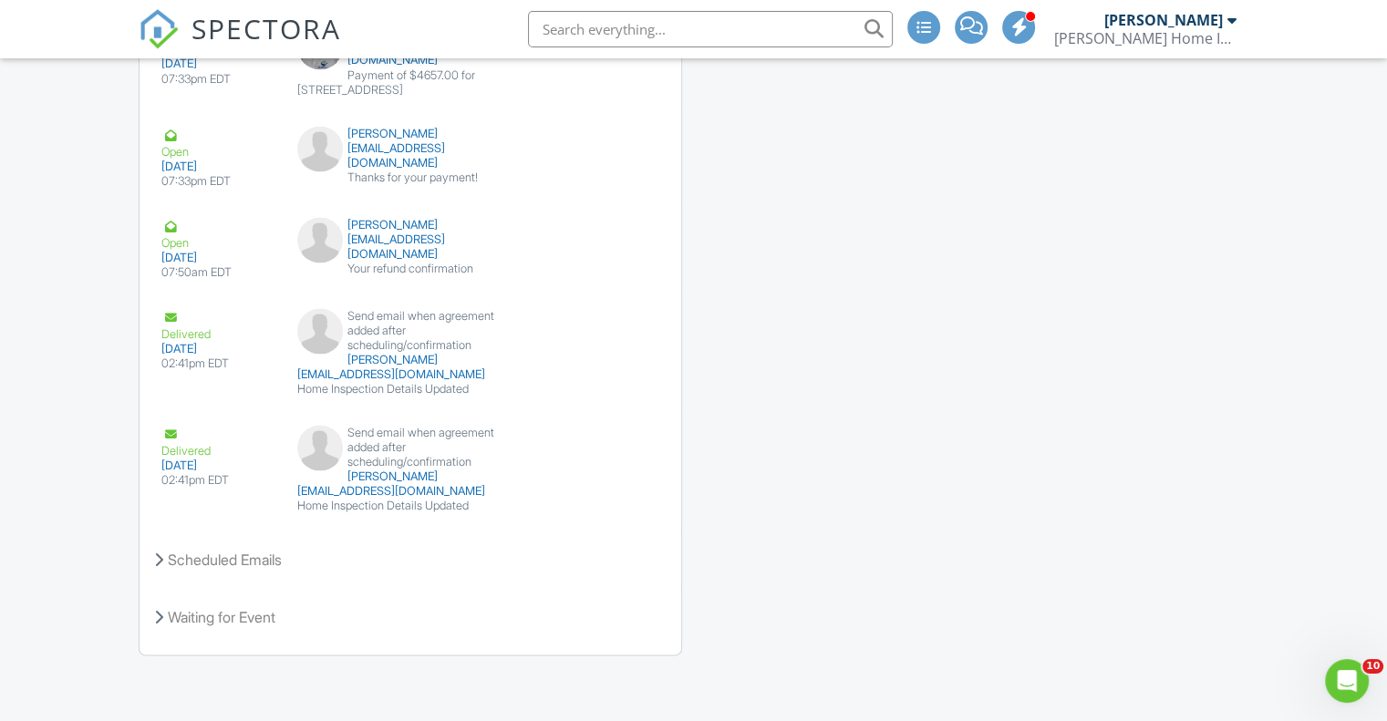
scroll to position [3440, 0]
click at [155, 565] on icon at bounding box center [158, 559] width 9 height 15
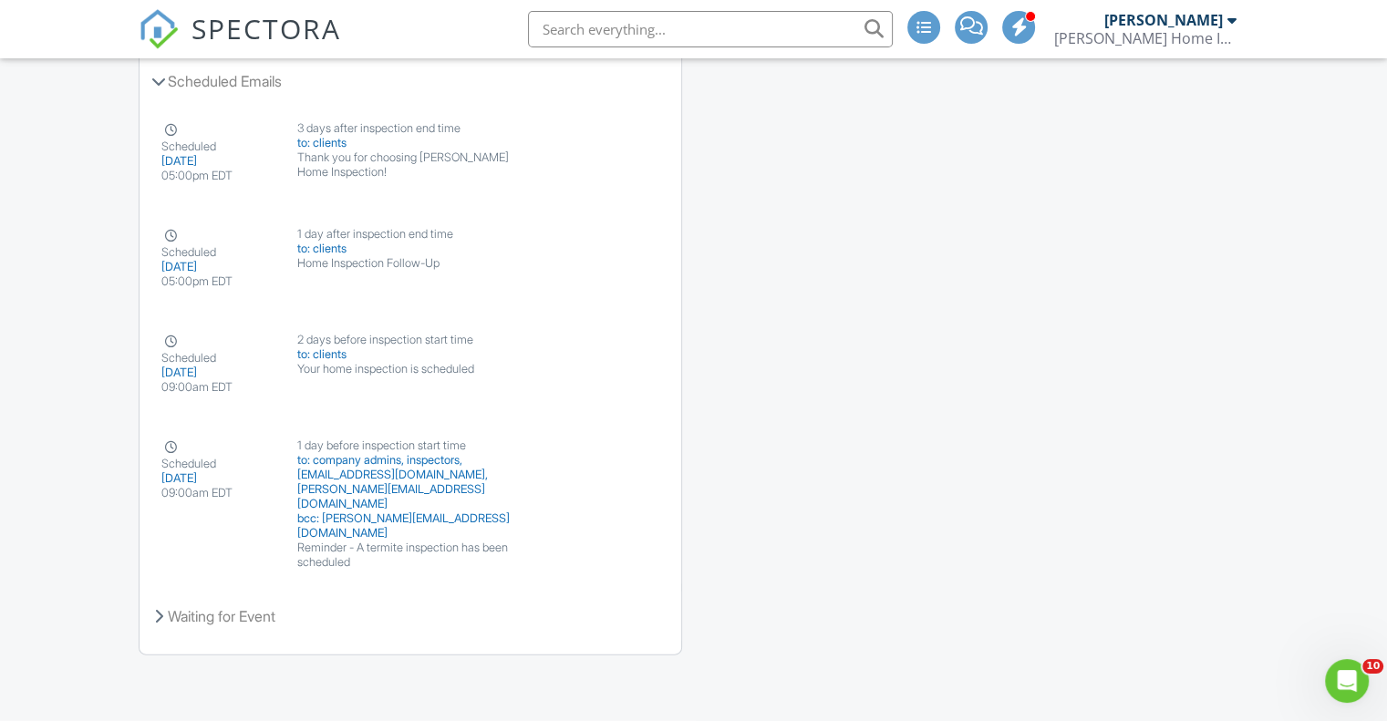
scroll to position [3904, 0]
click at [150, 623] on div "Waiting for Event" at bounding box center [411, 616] width 542 height 49
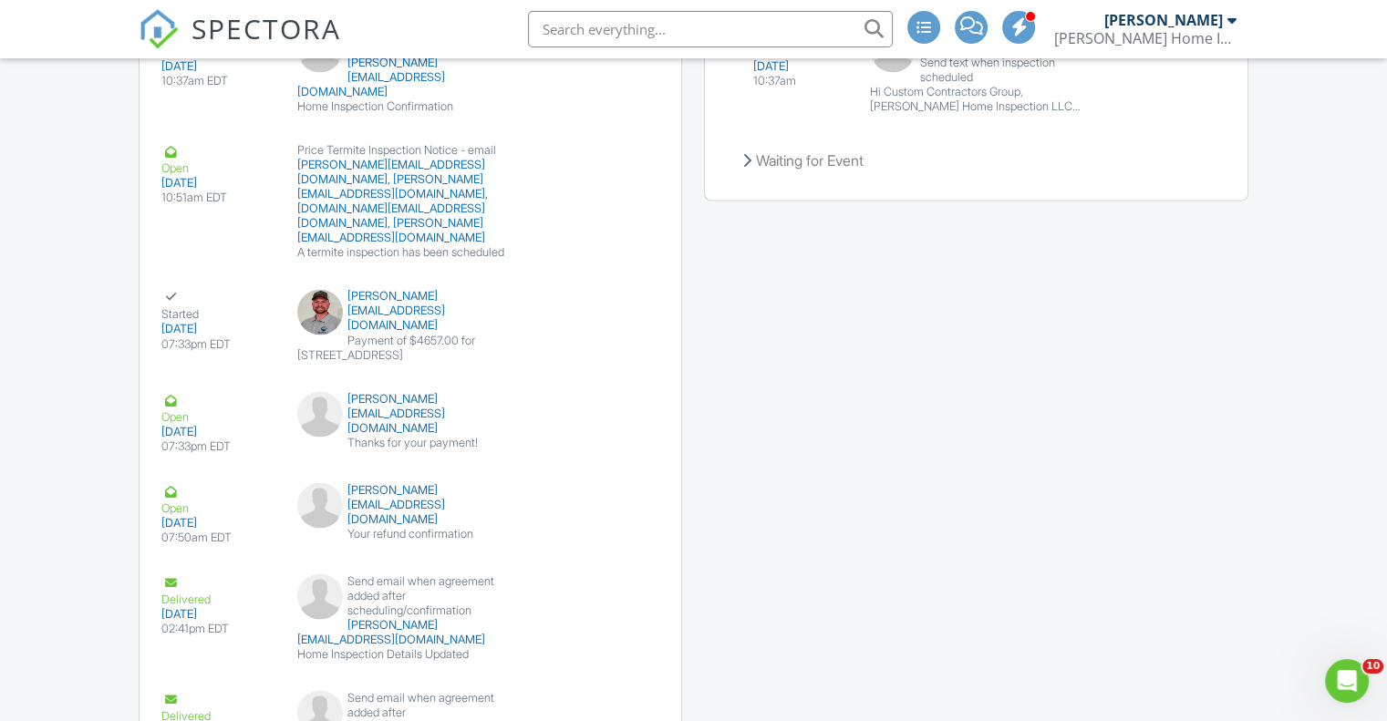
scroll to position [3448, 0]
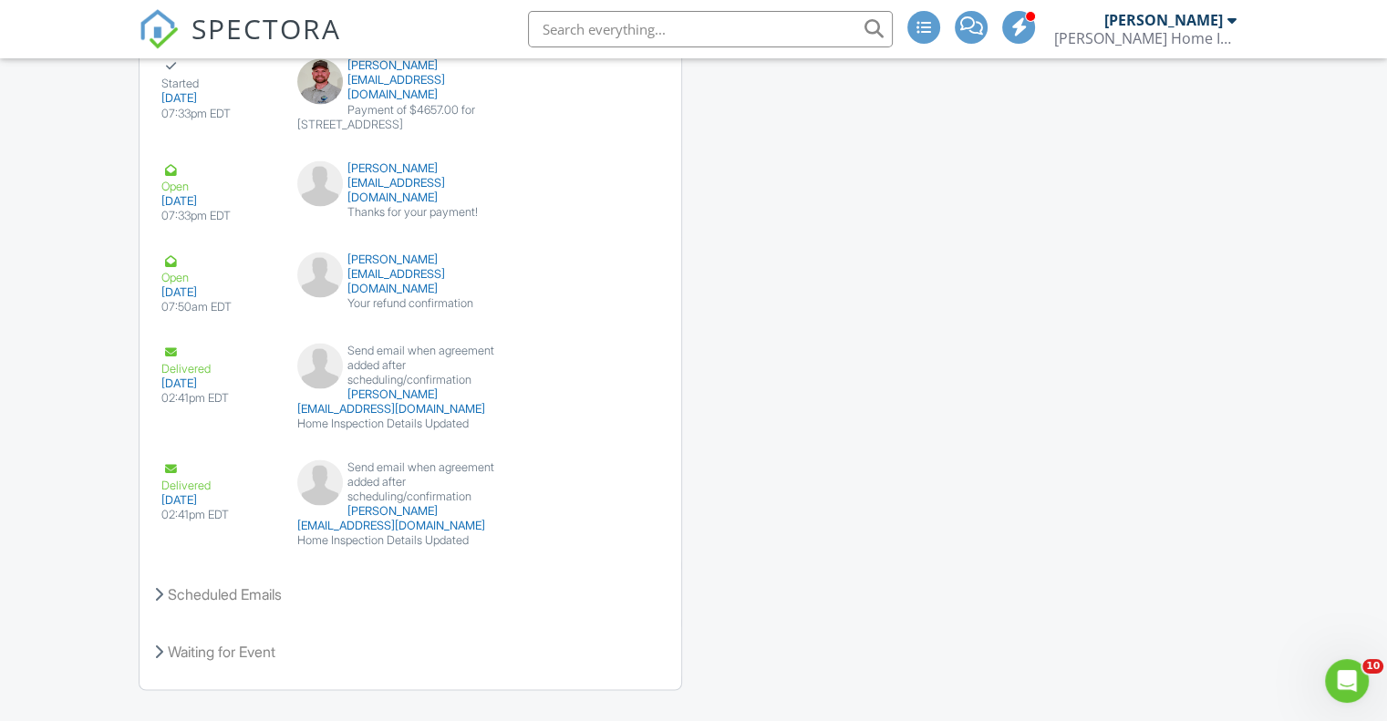
scroll to position [3375, 0]
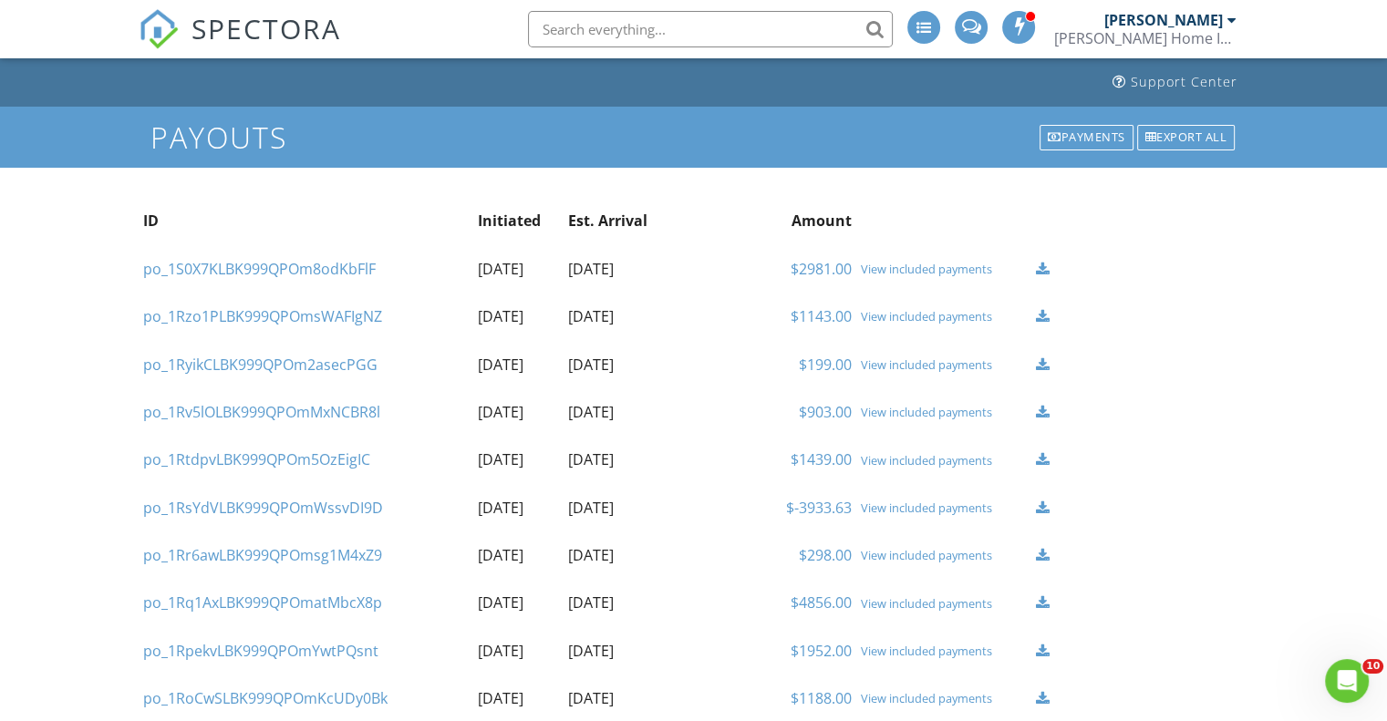
click at [957, 269] on div "View included payments" at bounding box center [944, 269] width 166 height 15
click at [1086, 135] on div "Payments" at bounding box center [1087, 138] width 94 height 26
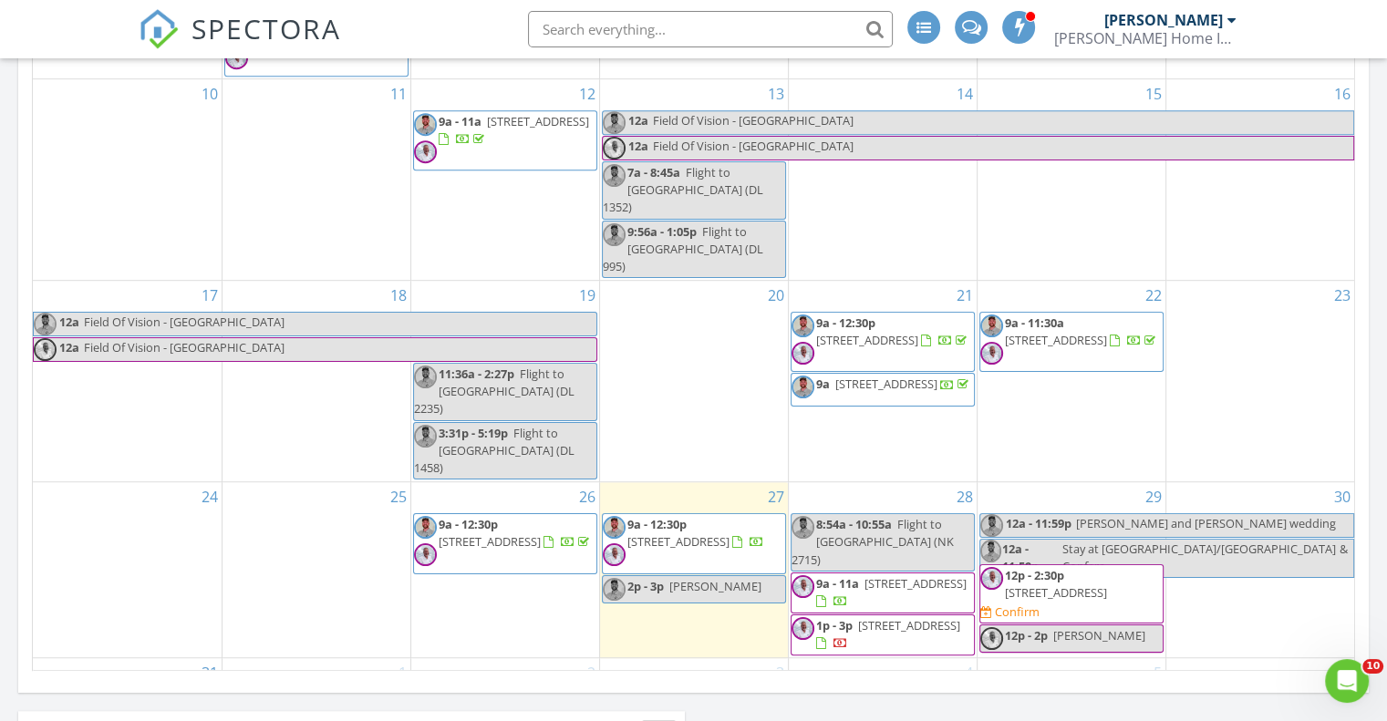
scroll to position [182, 0]
